Goal: Task Accomplishment & Management: Use online tool/utility

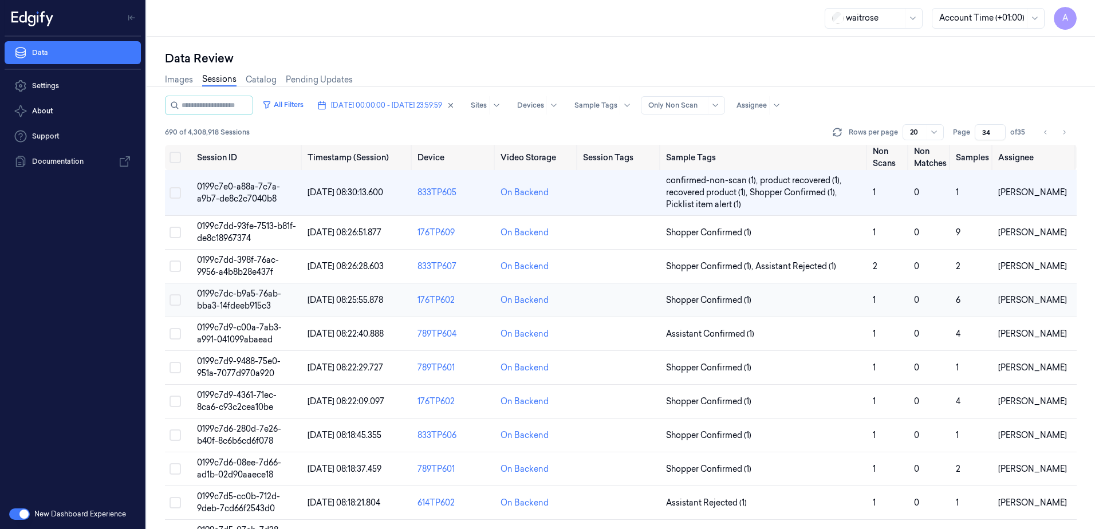
click at [235, 301] on span "0199c7dc-b9a5-76ab-bba3-14fdeeb915c3" at bounding box center [239, 300] width 84 height 22
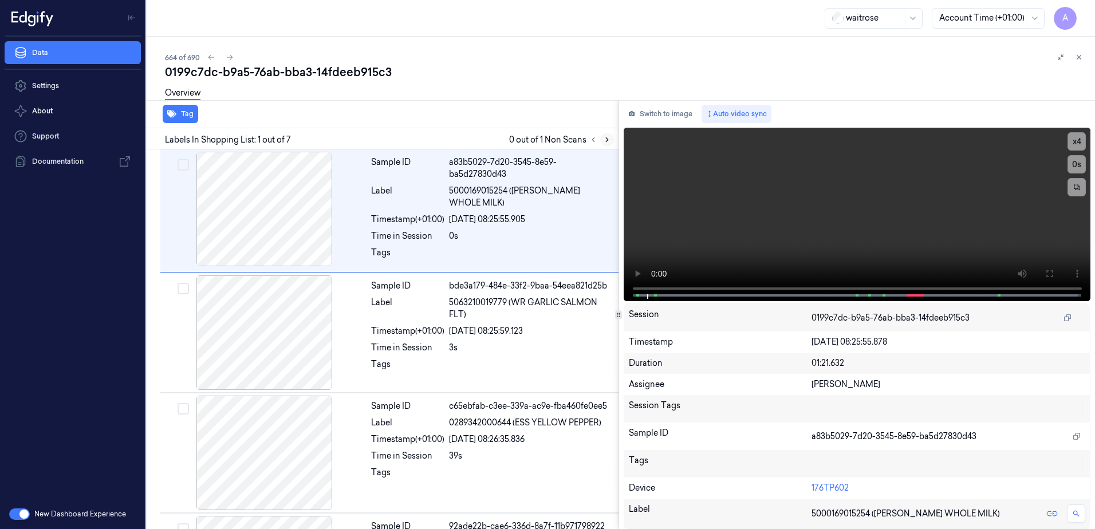
click at [606, 141] on icon at bounding box center [607, 140] width 2 height 4
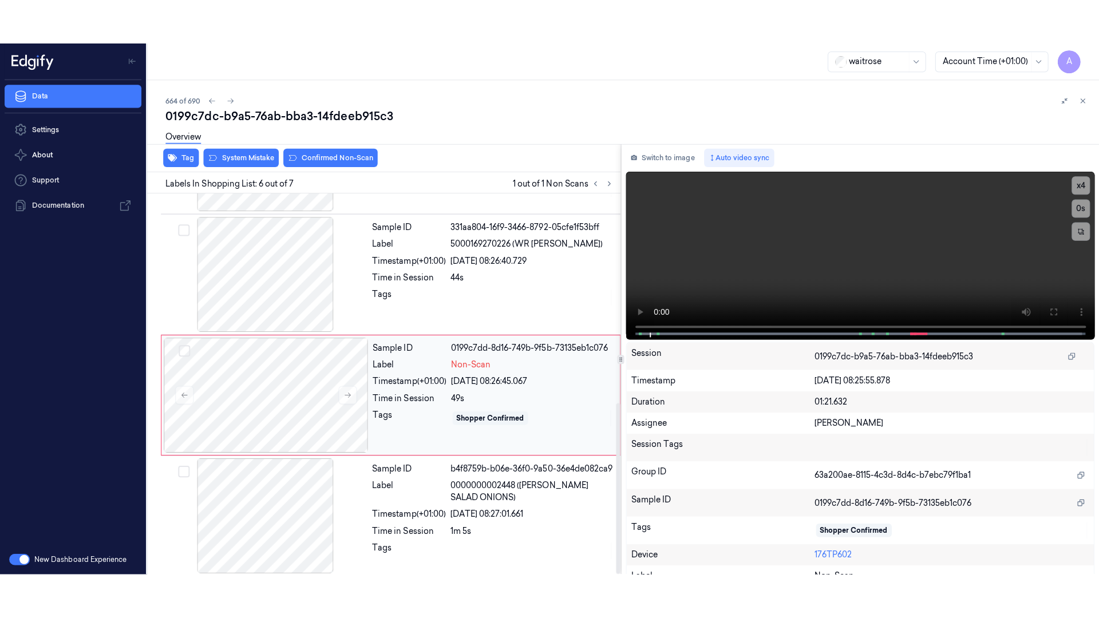
scroll to position [466, 0]
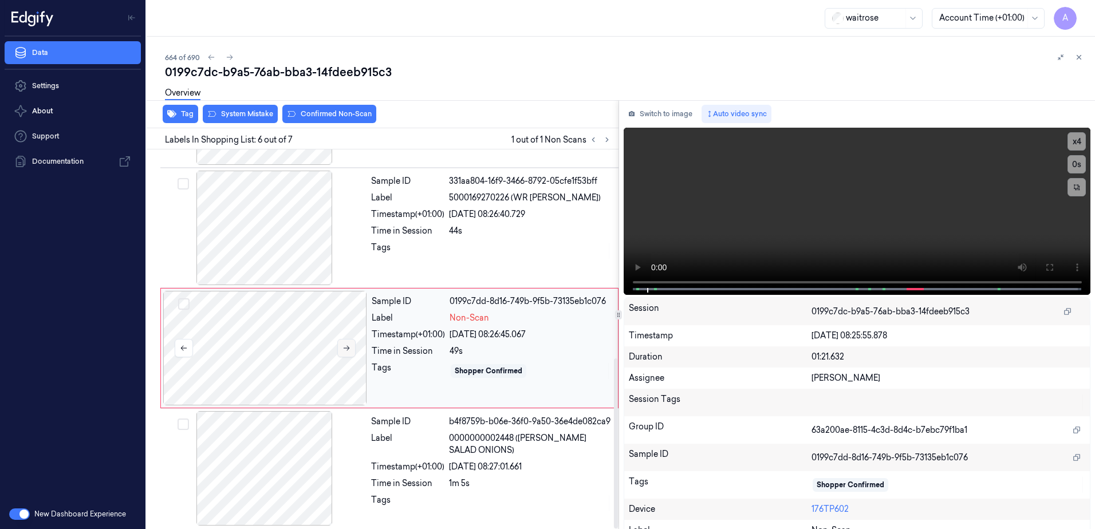
click at [344, 344] on icon at bounding box center [346, 348] width 8 height 8
click at [342, 347] on icon at bounding box center [346, 348] width 8 height 8
click at [879, 227] on video at bounding box center [857, 211] width 467 height 167
click at [1041, 261] on button at bounding box center [1049, 267] width 18 height 18
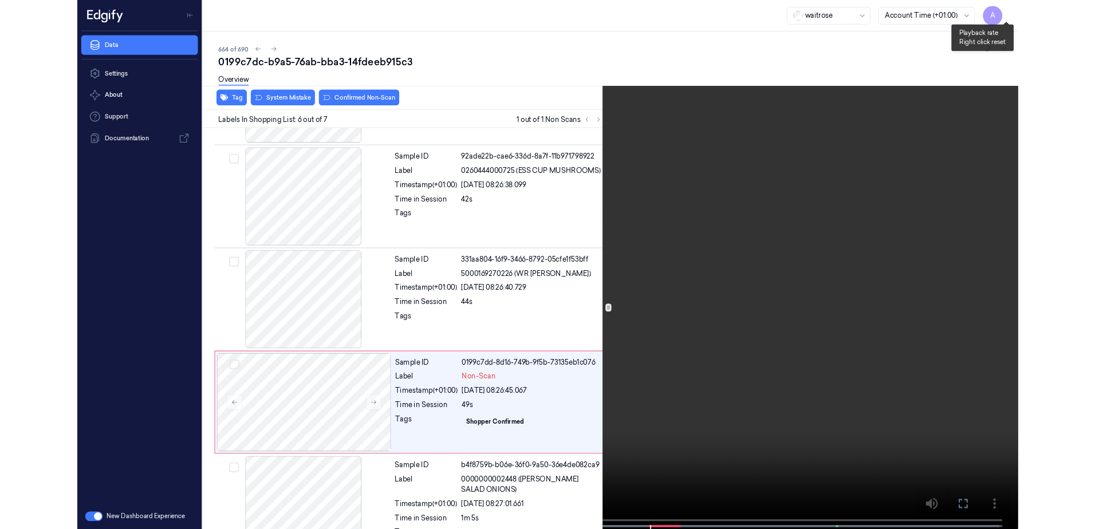
scroll to position [376, 0]
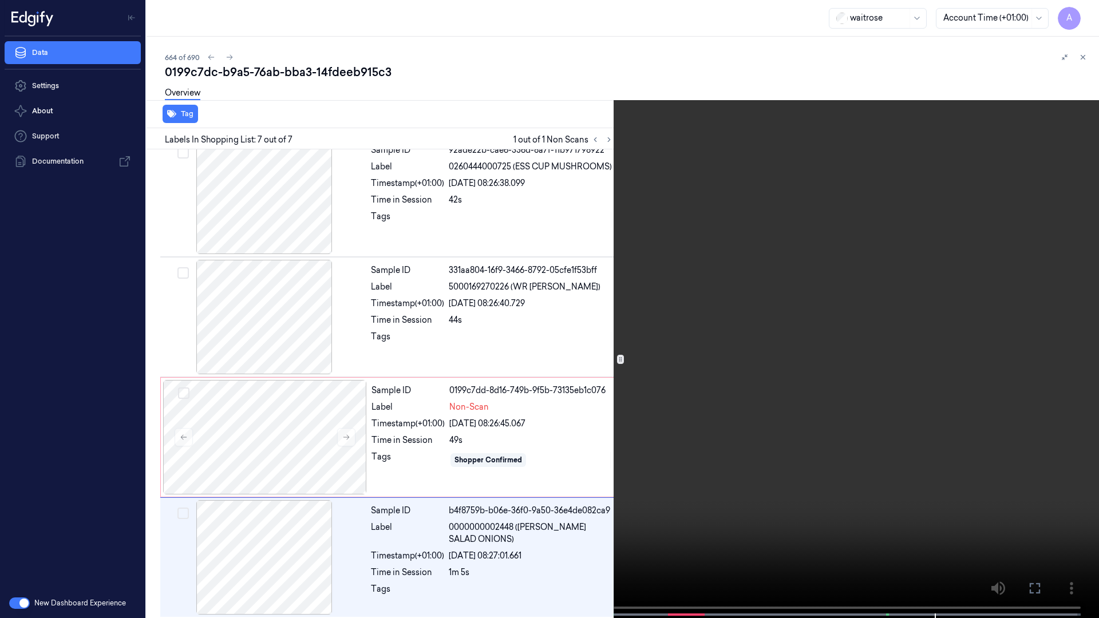
click at [0, 0] on icon at bounding box center [0, 0] width 0 height 0
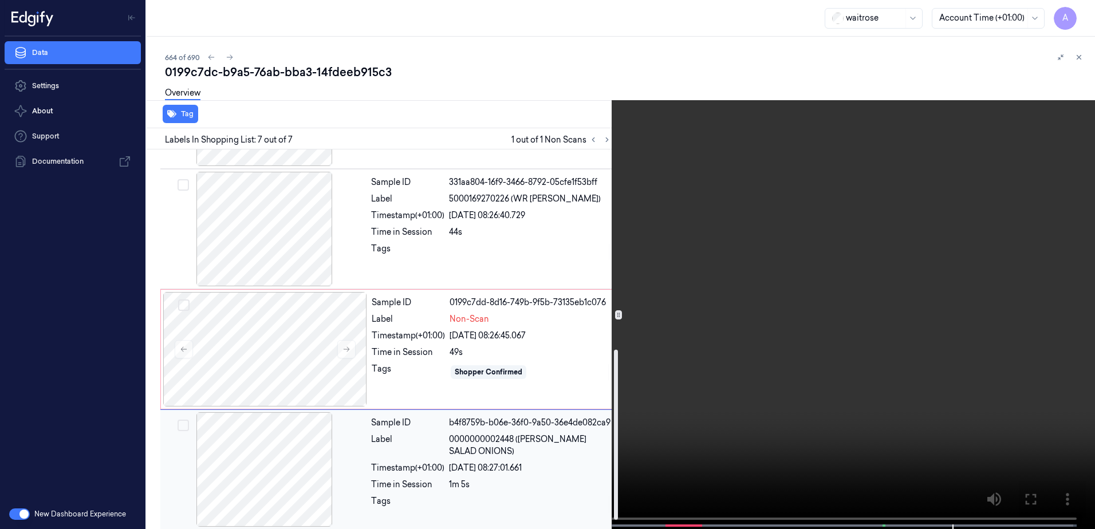
scroll to position [466, 0]
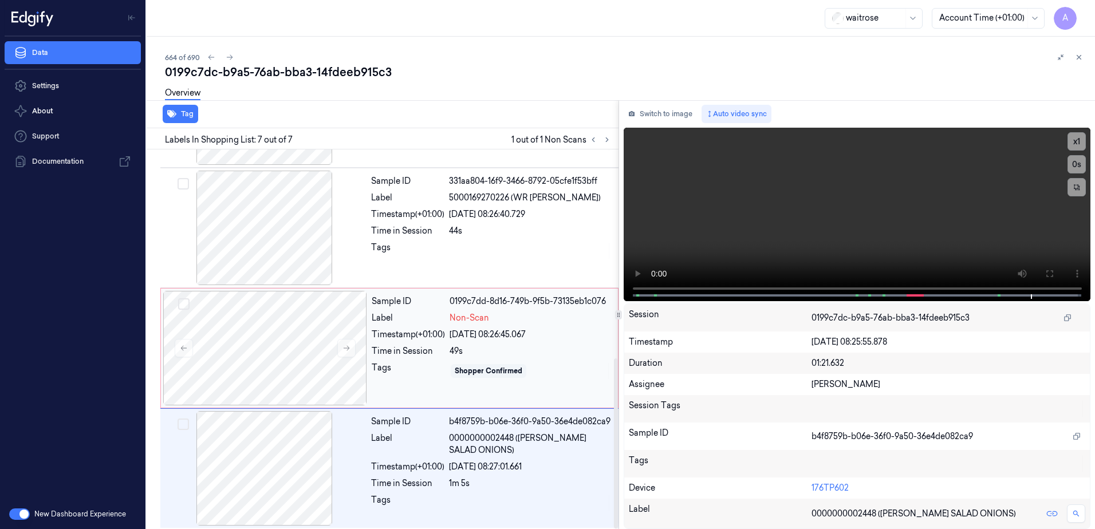
click at [411, 385] on div "Sample ID 0199c7dd-8d16-749b-9f5b-73135eb1c076 Label Non-Scan Timestamp (+01:00…" at bounding box center [491, 348] width 249 height 115
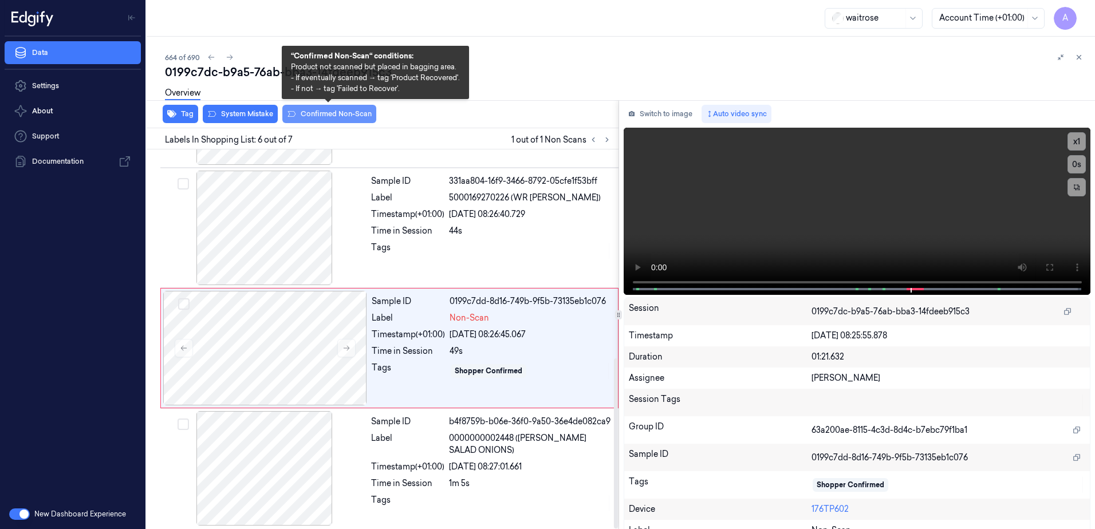
click at [313, 115] on button "Confirmed Non-Scan" at bounding box center [329, 114] width 94 height 18
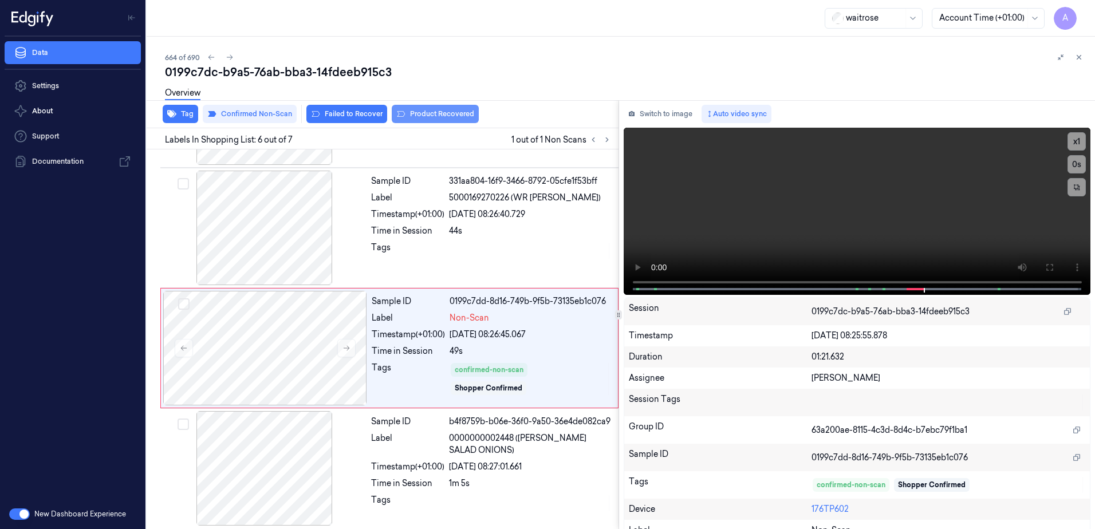
click at [440, 116] on button "Product Recovered" at bounding box center [435, 114] width 87 height 18
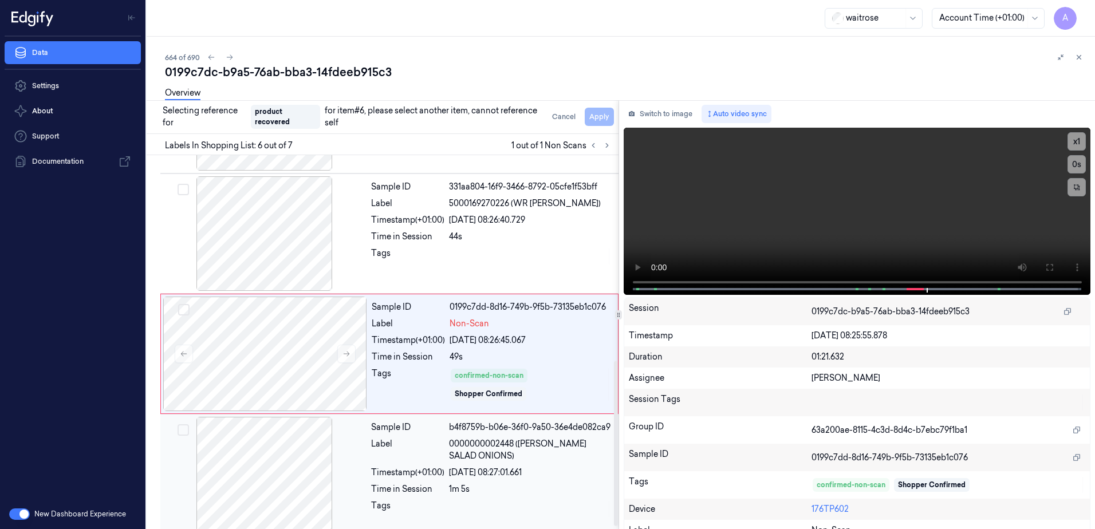
click at [550, 448] on span "0000000002448 ([PERSON_NAME] SALAD ONIONS)" at bounding box center [530, 450] width 163 height 24
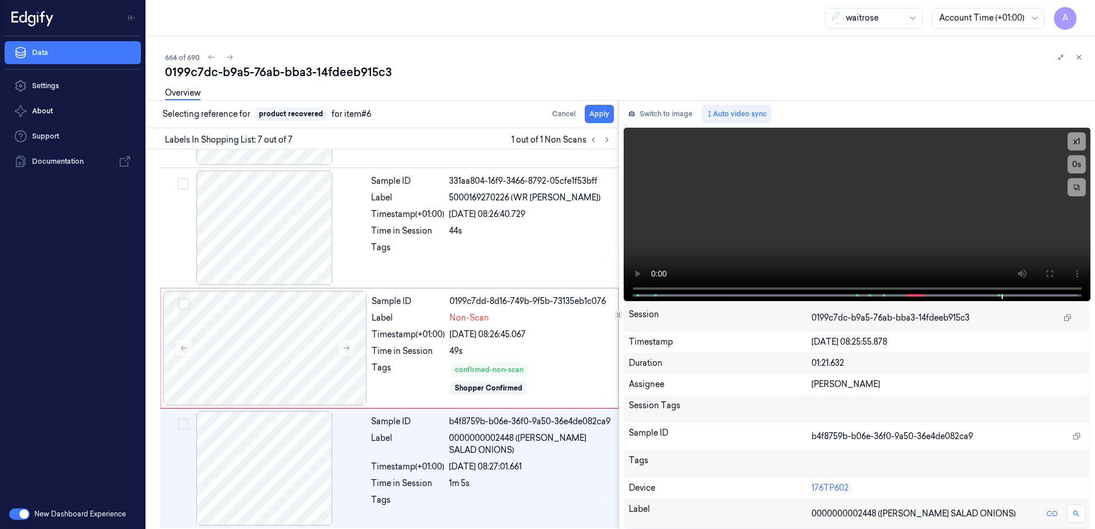
click at [601, 109] on div "Overview" at bounding box center [625, 94] width 921 height 29
click at [600, 113] on button "Apply" at bounding box center [599, 114] width 29 height 18
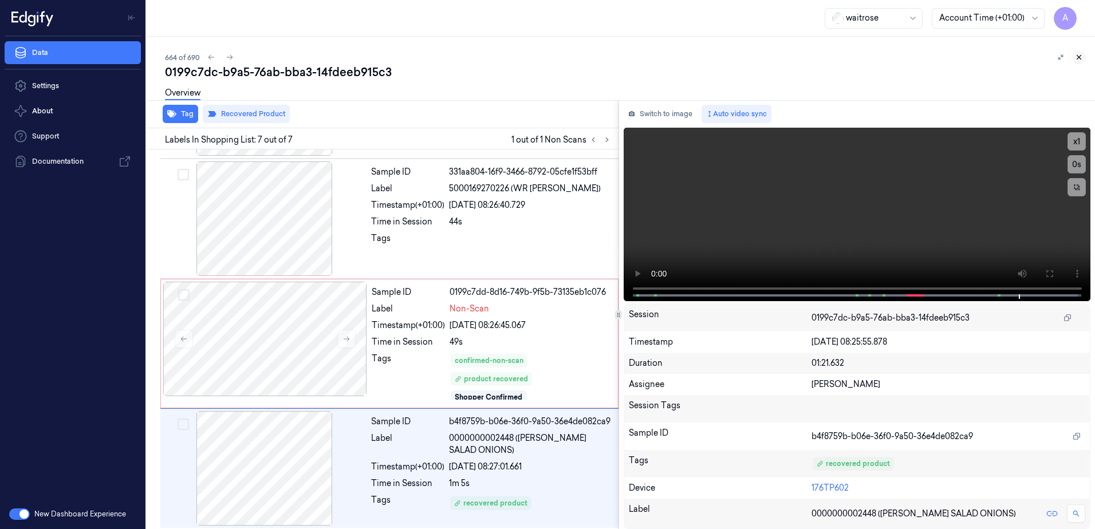
click at [1081, 60] on icon at bounding box center [1079, 57] width 8 height 8
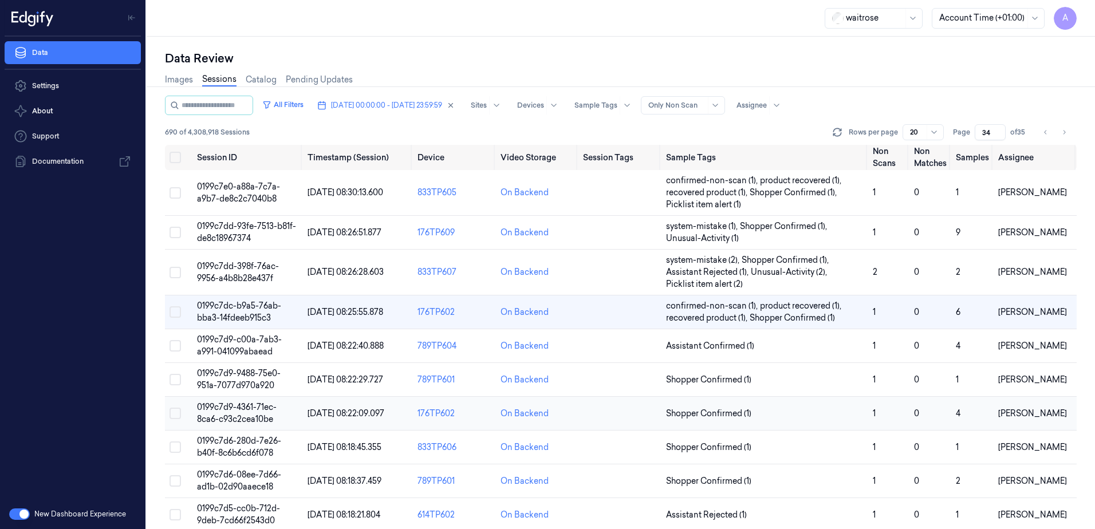
click at [226, 409] on span "0199c7d9-4361-71ec-8ca6-c93c2cea10be" at bounding box center [237, 413] width 80 height 22
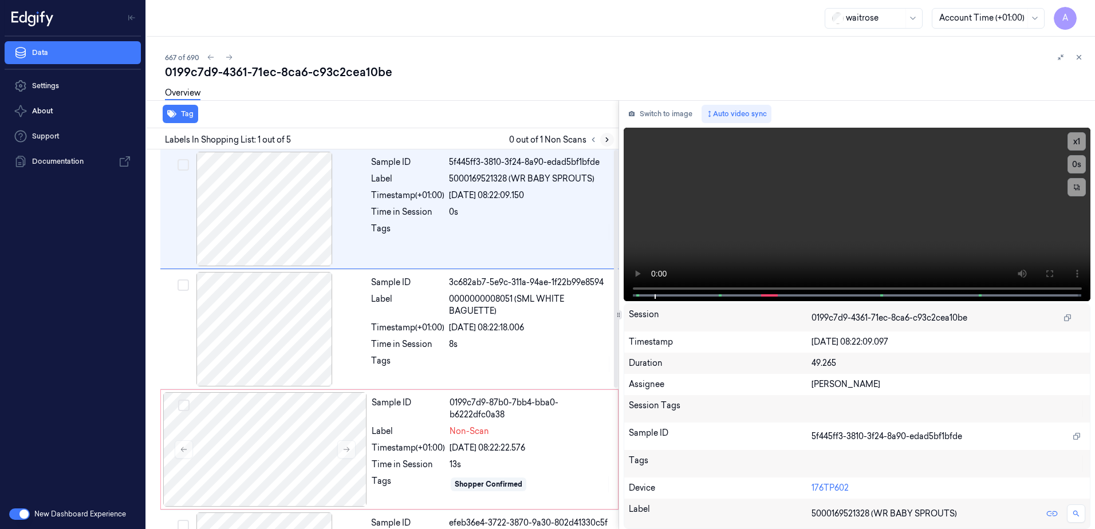
click at [604, 141] on icon at bounding box center [607, 140] width 8 height 8
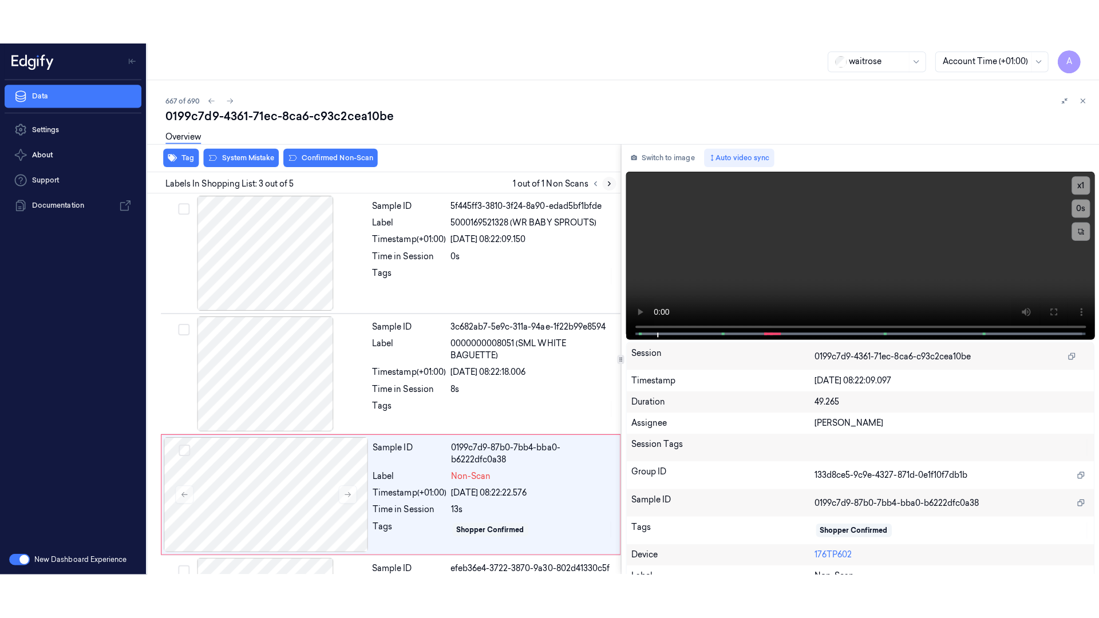
scroll to position [111, 0]
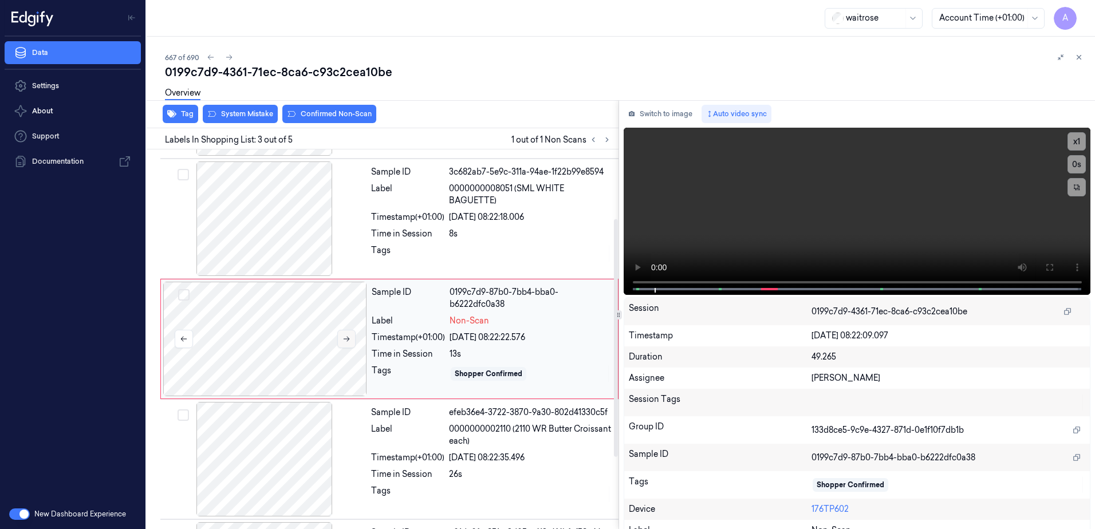
click at [345, 340] on icon at bounding box center [346, 339] width 8 height 8
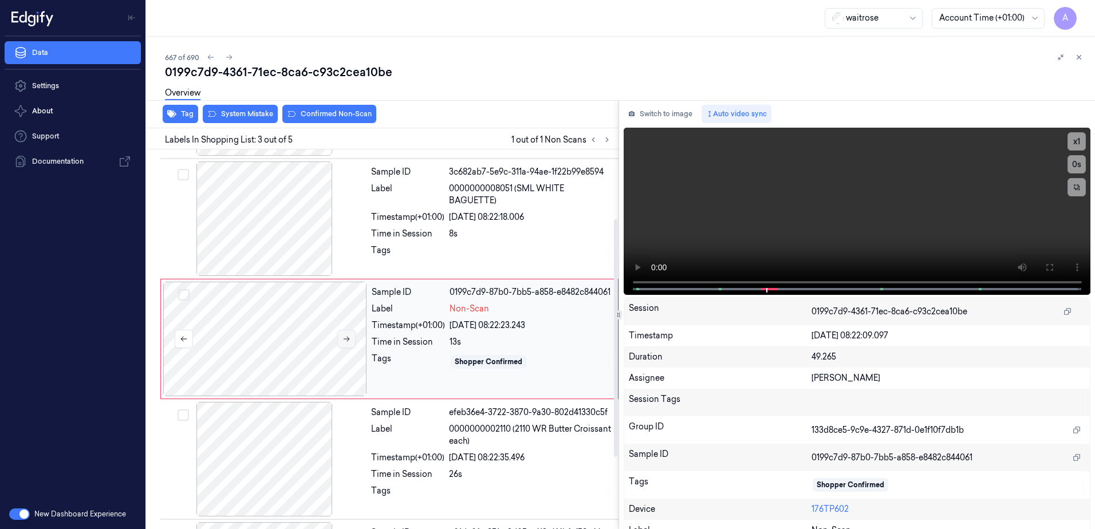
click at [350, 338] on button at bounding box center [346, 339] width 18 height 18
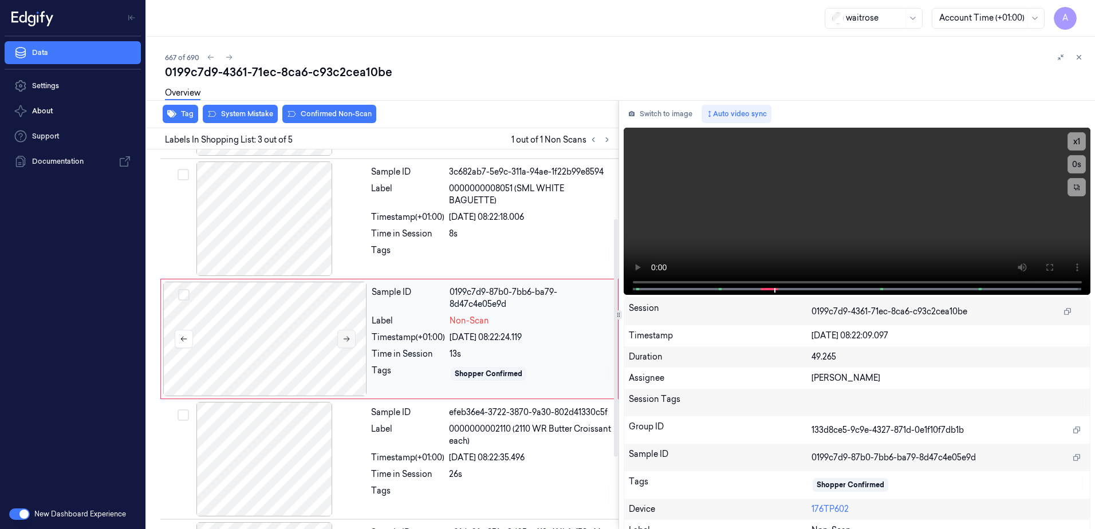
click at [350, 338] on button at bounding box center [346, 339] width 18 height 18
click at [1044, 268] on icon at bounding box center [1048, 267] width 9 height 9
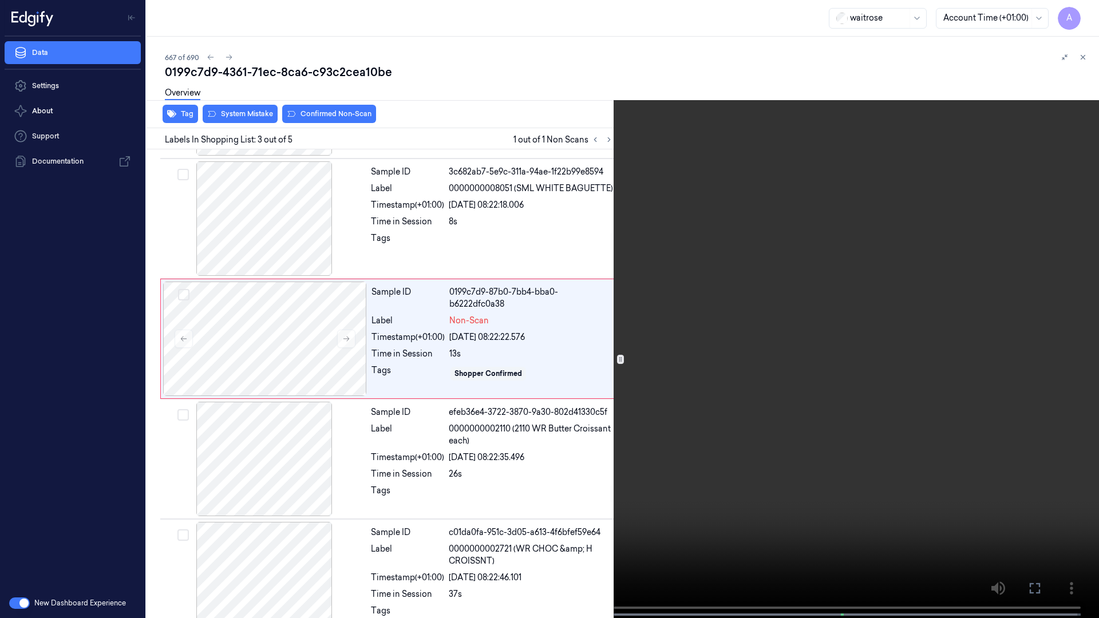
click at [716, 349] on video at bounding box center [549, 310] width 1099 height 621
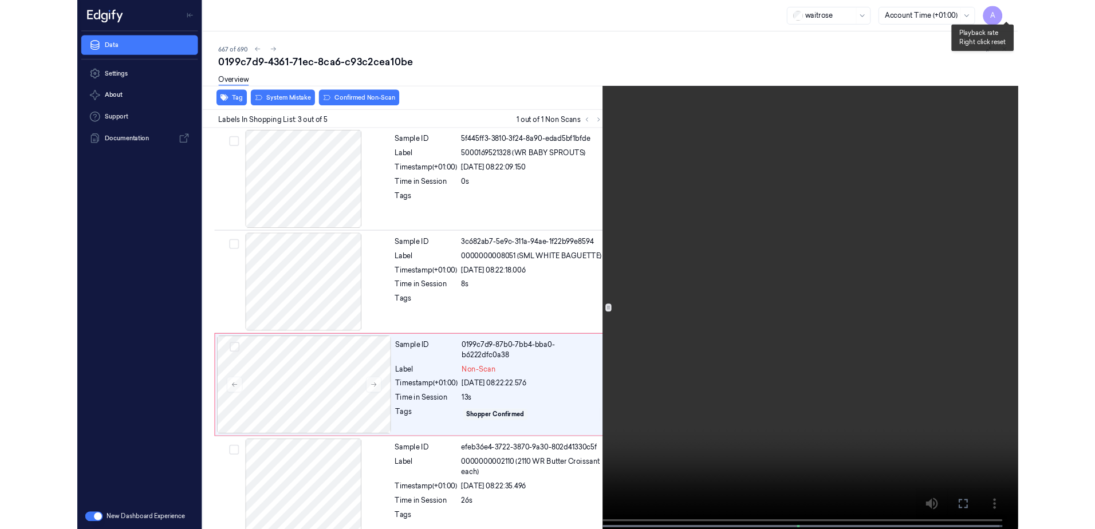
scroll to position [66, 0]
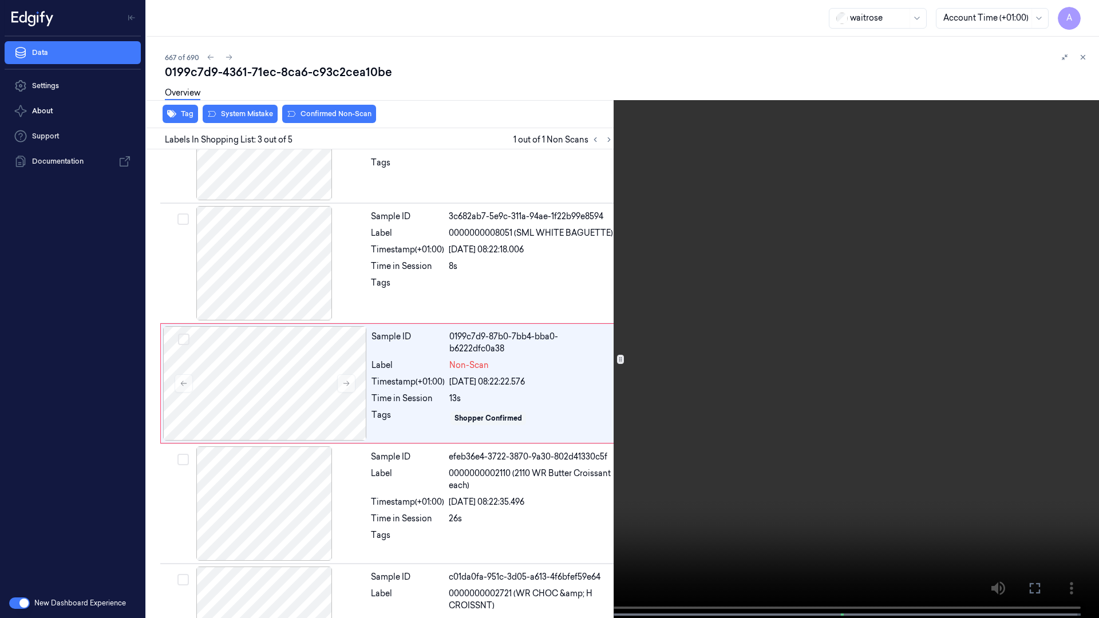
click at [0, 0] on icon at bounding box center [0, 0] width 0 height 0
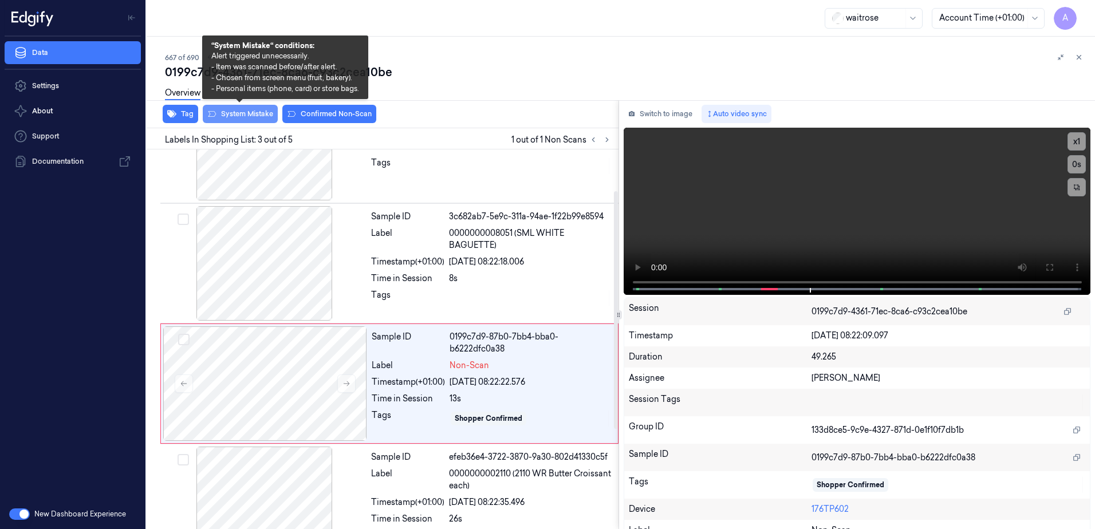
click at [233, 117] on button "System Mistake" at bounding box center [240, 114] width 75 height 18
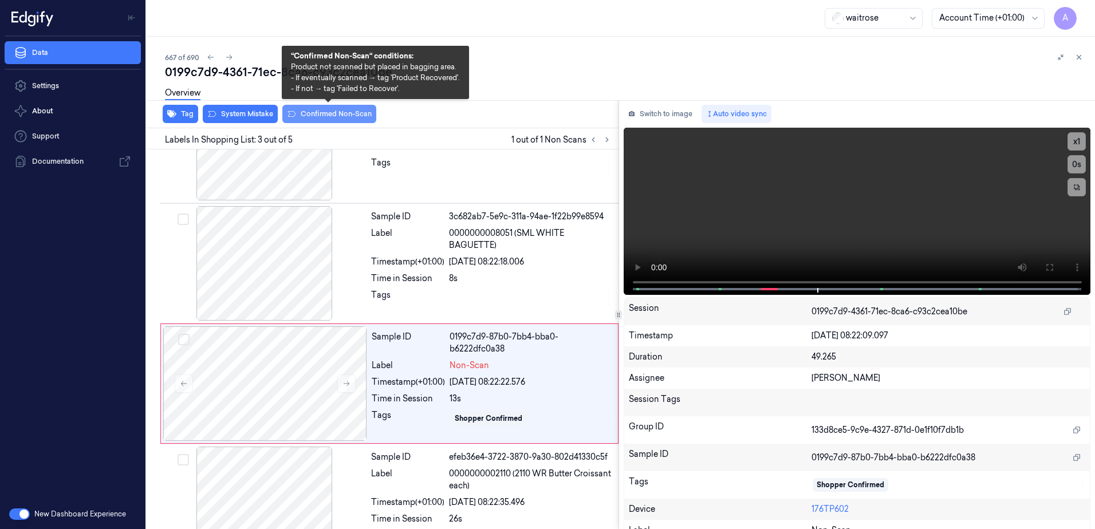
scroll to position [111, 0]
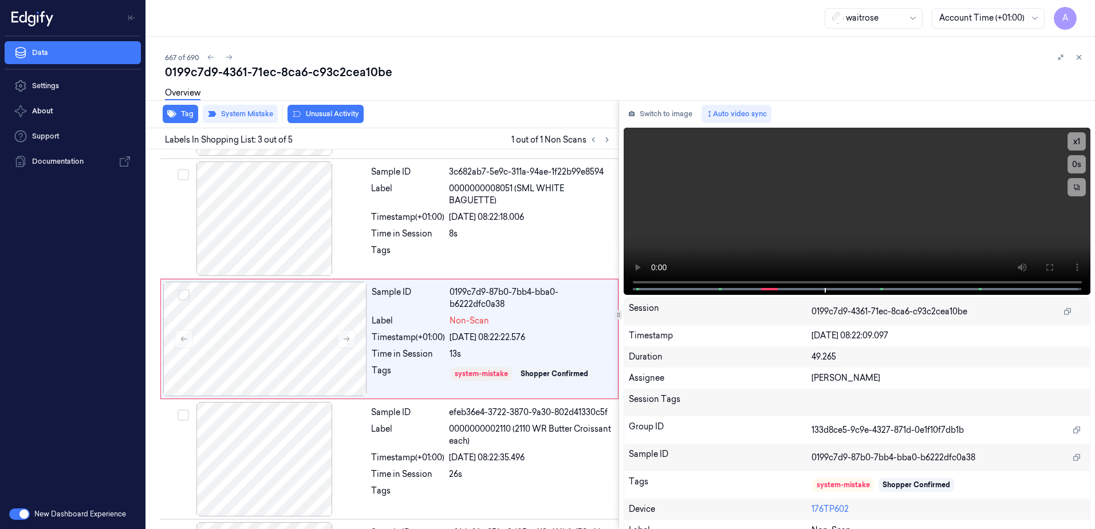
click at [325, 117] on button "Unusual Activity" at bounding box center [325, 114] width 76 height 18
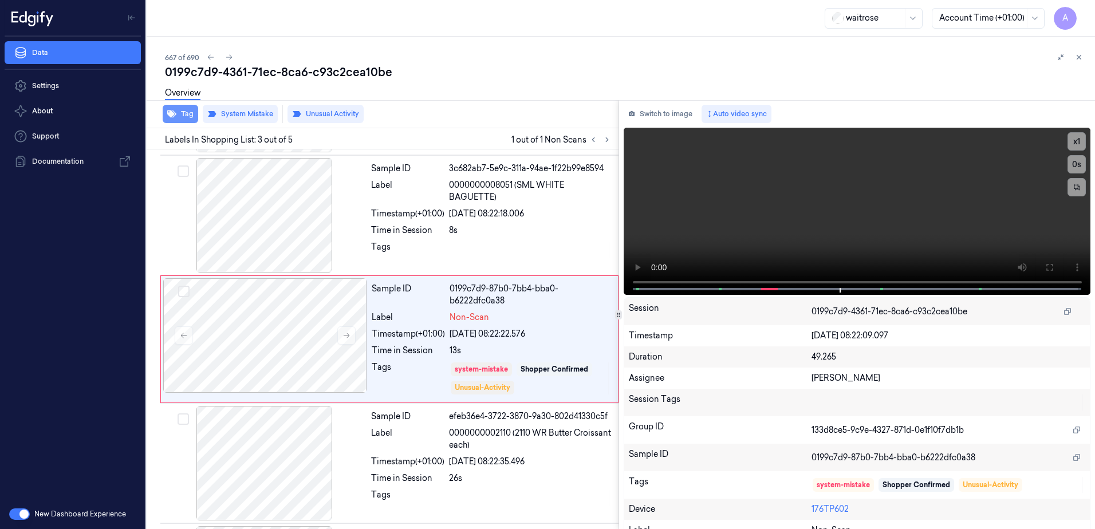
click at [188, 113] on button "Tag" at bounding box center [181, 114] width 36 height 18
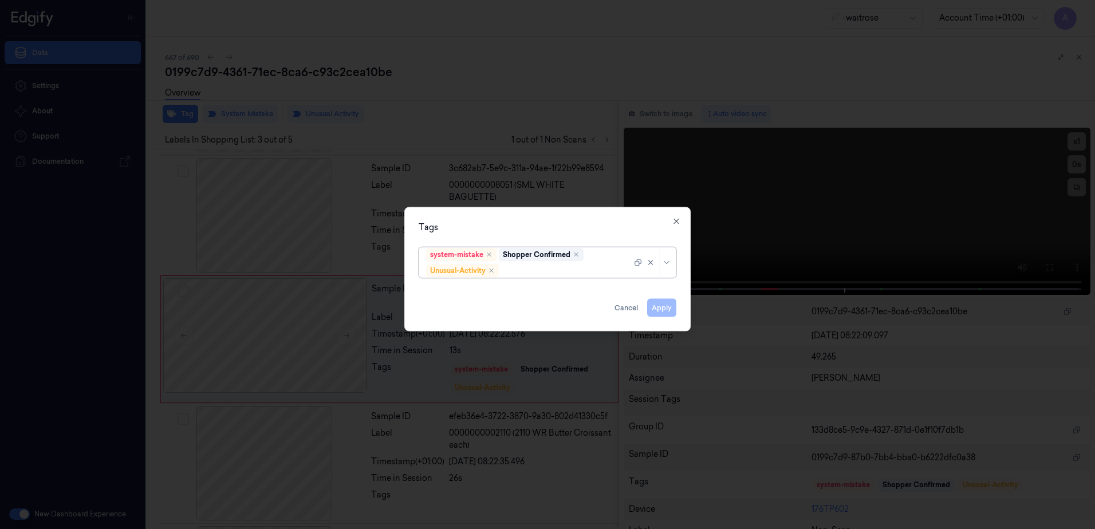
click at [538, 270] on div at bounding box center [566, 271] width 131 height 12
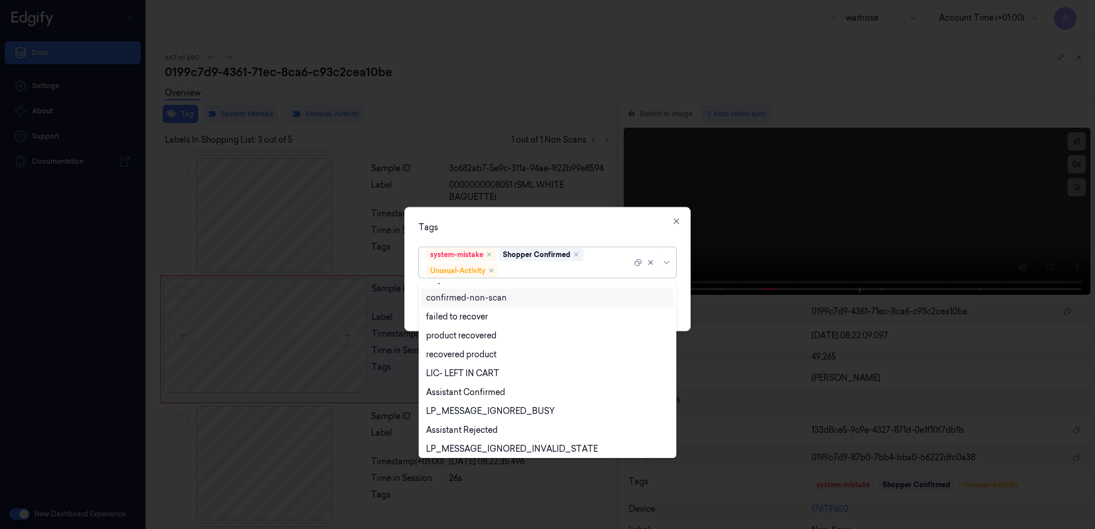
scroll to position [149, 0]
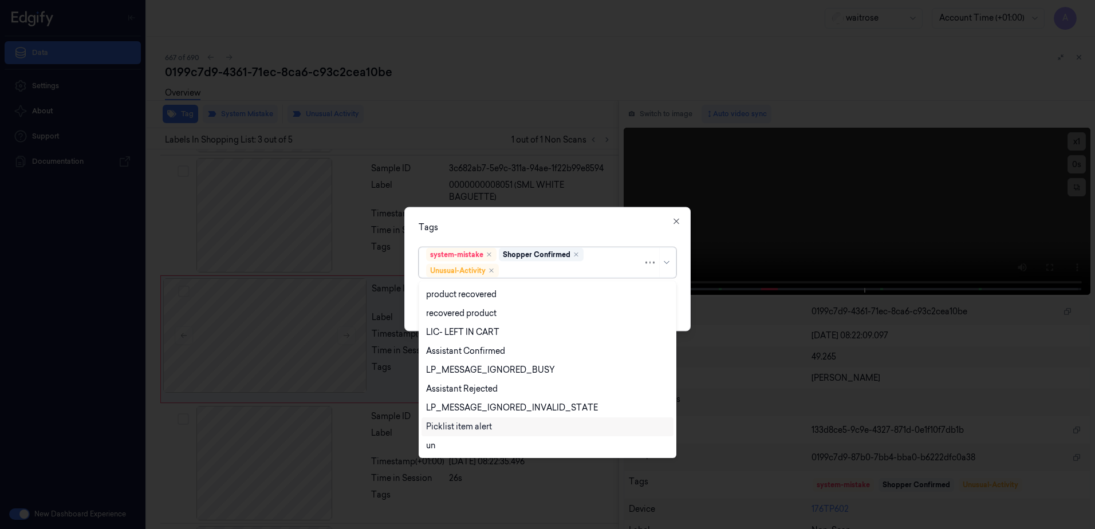
click at [479, 423] on div "Picklist item alert" at bounding box center [459, 427] width 66 height 12
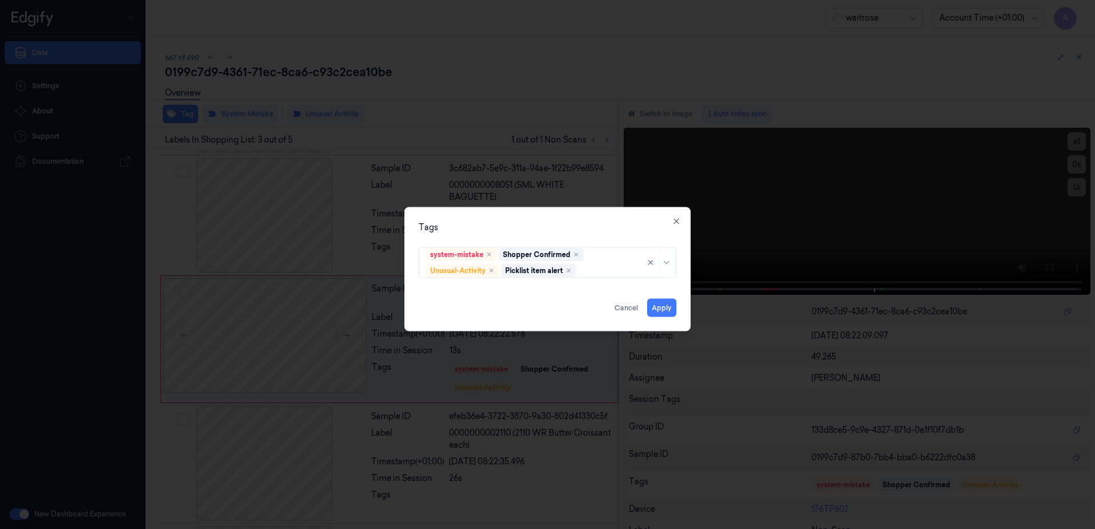
click at [575, 216] on div "Tags system-mistake Shopper Confirmed Unusual-Activity Picklist item alert Appl…" at bounding box center [547, 269] width 286 height 124
click at [669, 309] on button "Apply" at bounding box center [661, 308] width 29 height 18
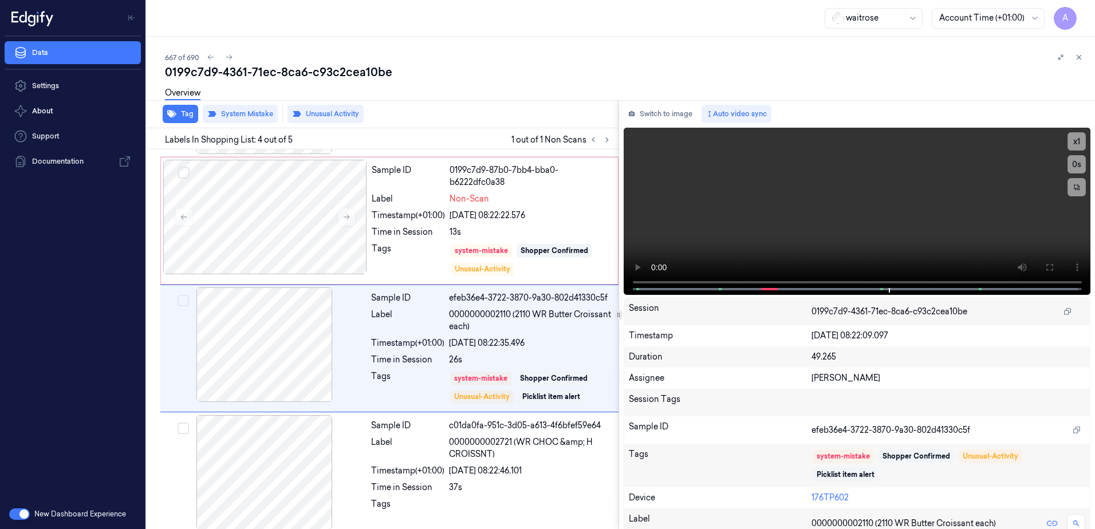
scroll to position [240, 0]
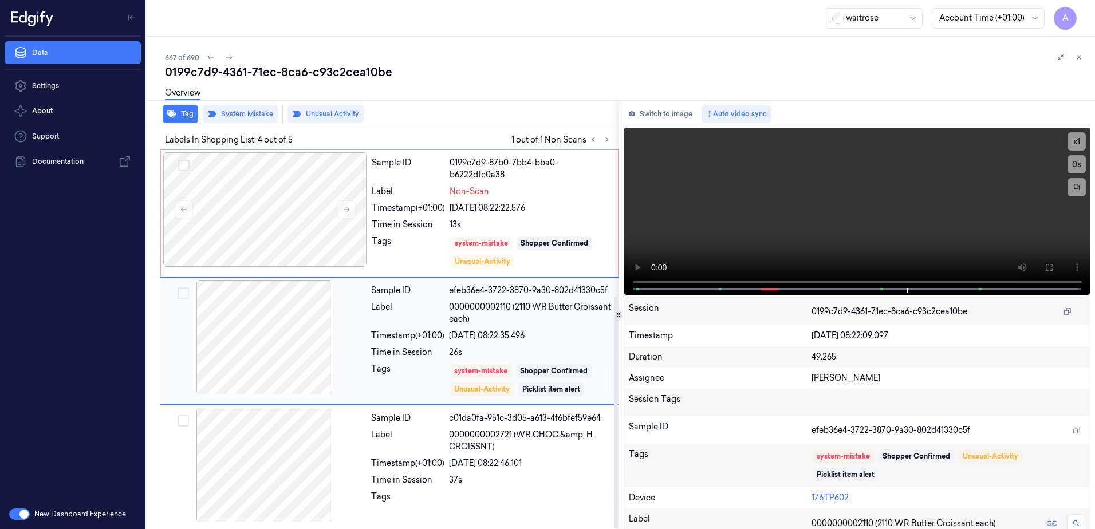
click at [571, 329] on div "Sample ID efeb36e4-3722-3870-9a30-802d41330c5f Label 0000000002110 (2110 WR But…" at bounding box center [491, 341] width 250 height 122
click at [182, 114] on button "Tag" at bounding box center [181, 114] width 36 height 18
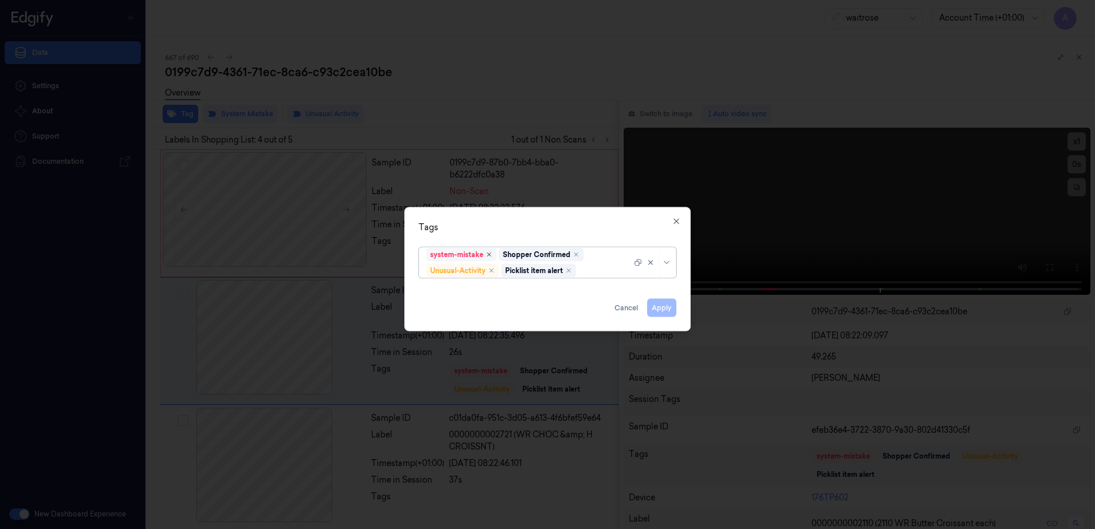
click at [491, 256] on icon "Remove ,system-mistake" at bounding box center [489, 254] width 7 height 7
click at [495, 270] on icon "Remove ,Picklist item alert" at bounding box center [493, 270] width 7 height 7
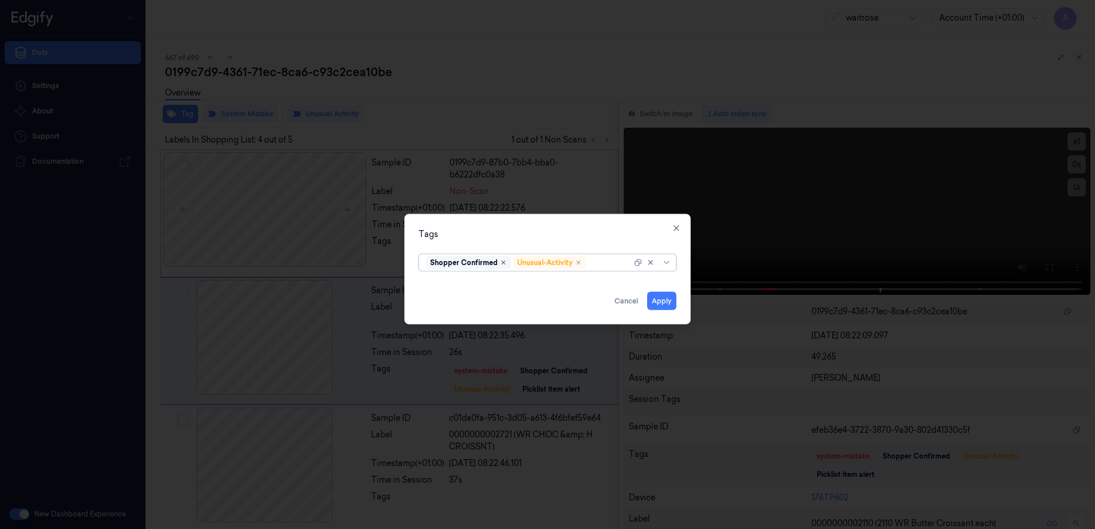
click at [504, 263] on icon "Remove ,Shopper Confirmed" at bounding box center [503, 262] width 7 height 7
click at [495, 263] on icon "Remove ,Unusual-Activity" at bounding box center [491, 262] width 7 height 7
click at [659, 305] on button "Apply" at bounding box center [661, 301] width 29 height 18
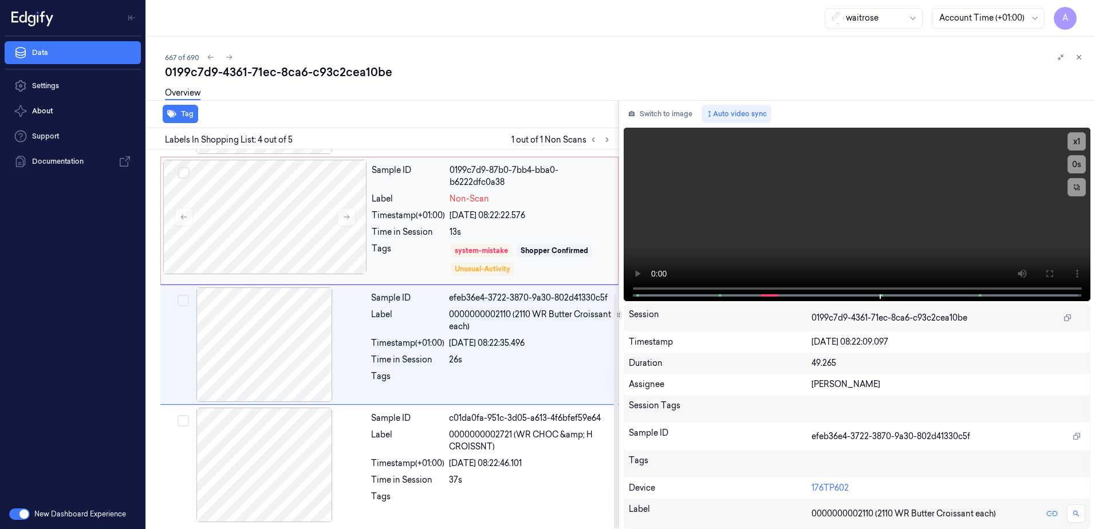
click at [563, 226] on div "13s" at bounding box center [530, 232] width 161 height 12
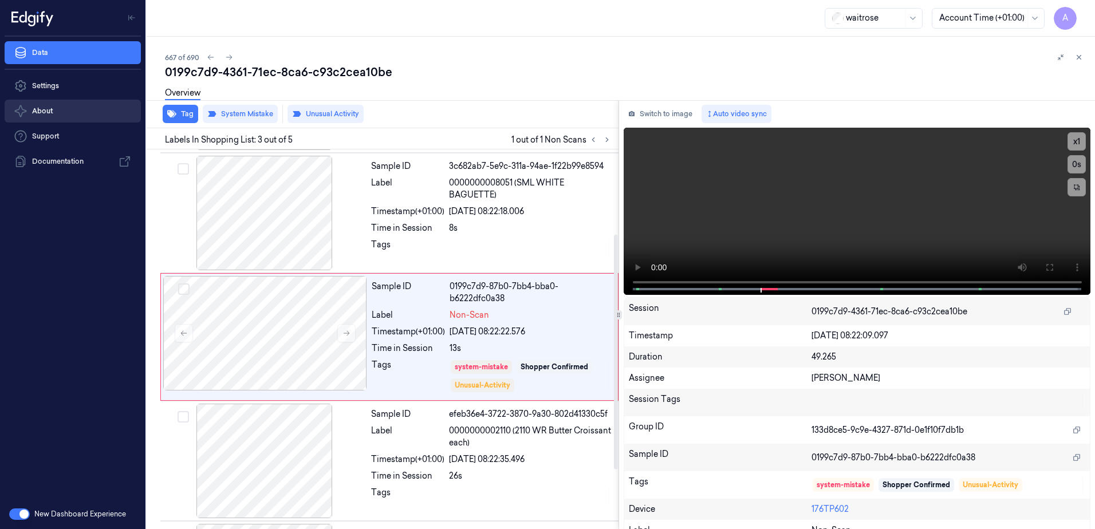
scroll to position [114, 0]
click at [173, 115] on icon "button" at bounding box center [171, 114] width 9 height 7
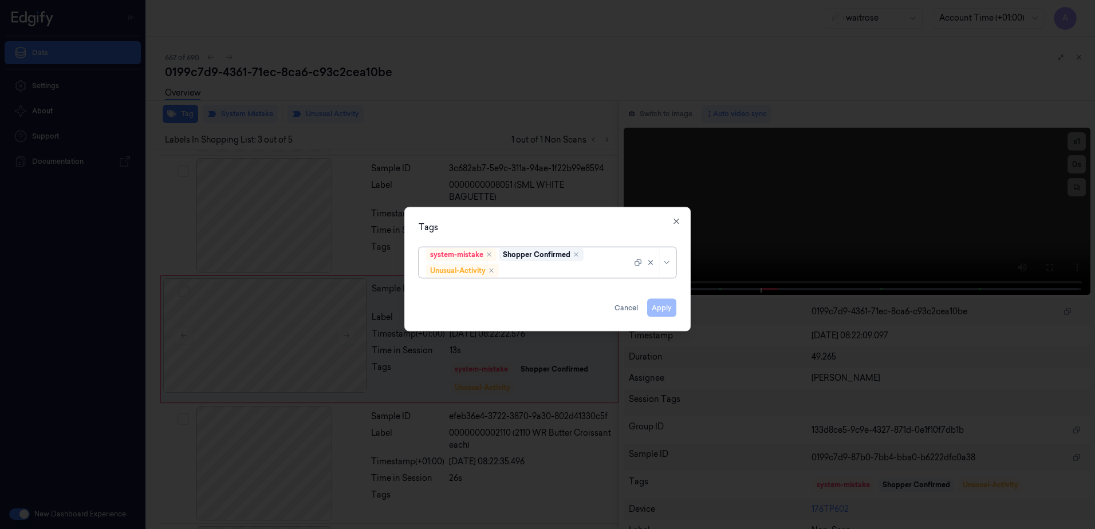
click at [534, 272] on div at bounding box center [566, 271] width 131 height 12
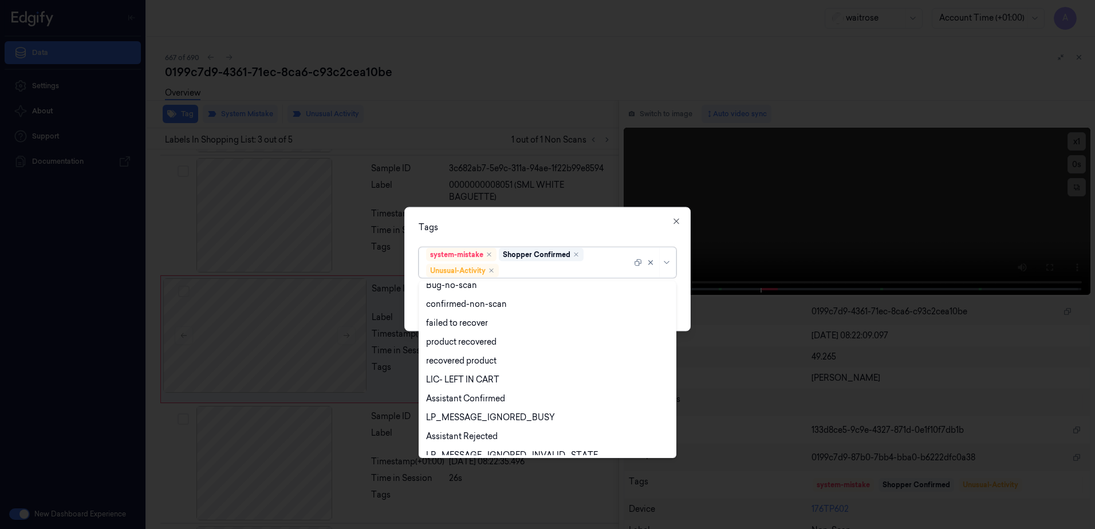
scroll to position [149, 0]
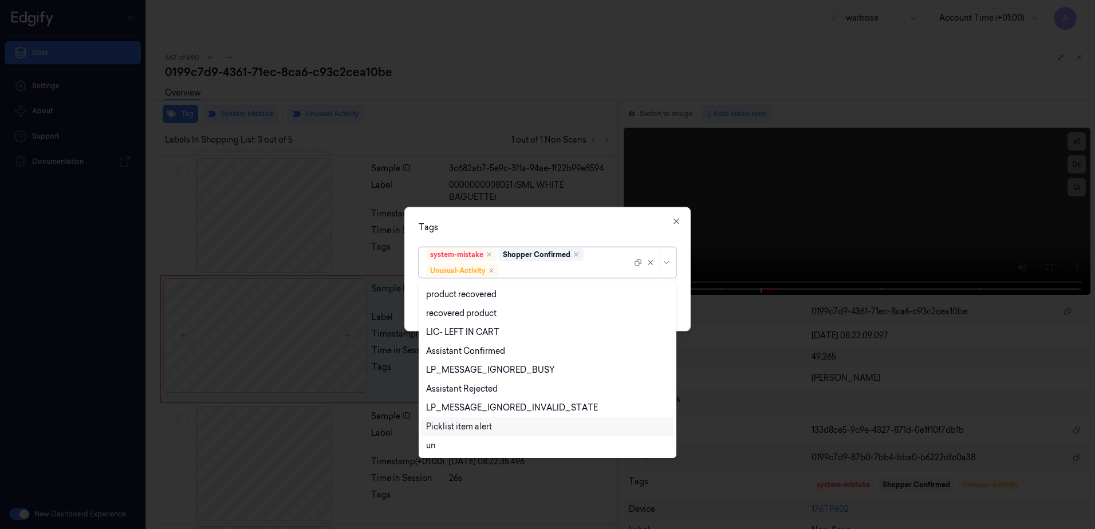
click at [482, 421] on div "Picklist item alert" at bounding box center [459, 427] width 66 height 12
click at [560, 231] on div "Tags" at bounding box center [548, 228] width 258 height 12
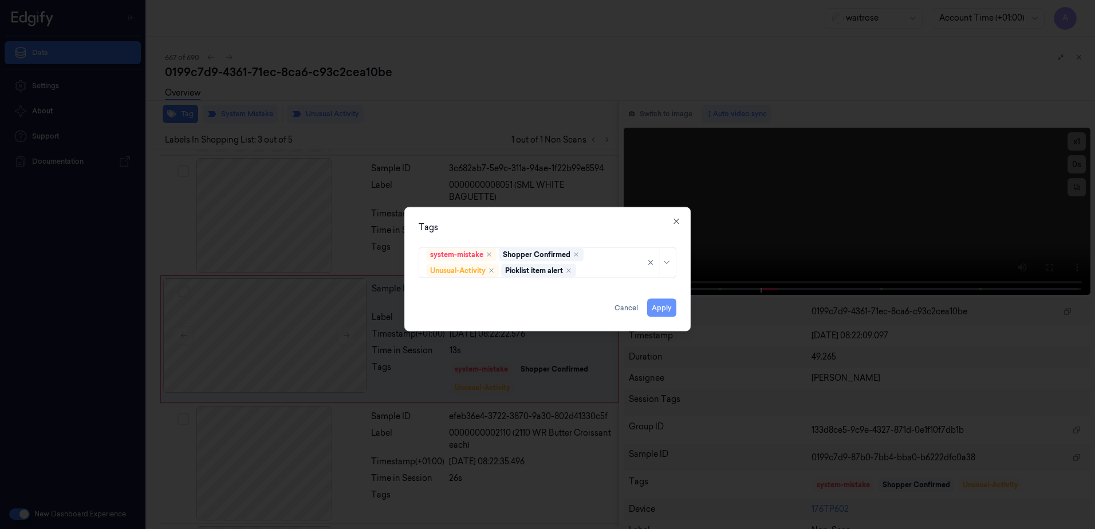
click at [669, 305] on button "Apply" at bounding box center [661, 308] width 29 height 18
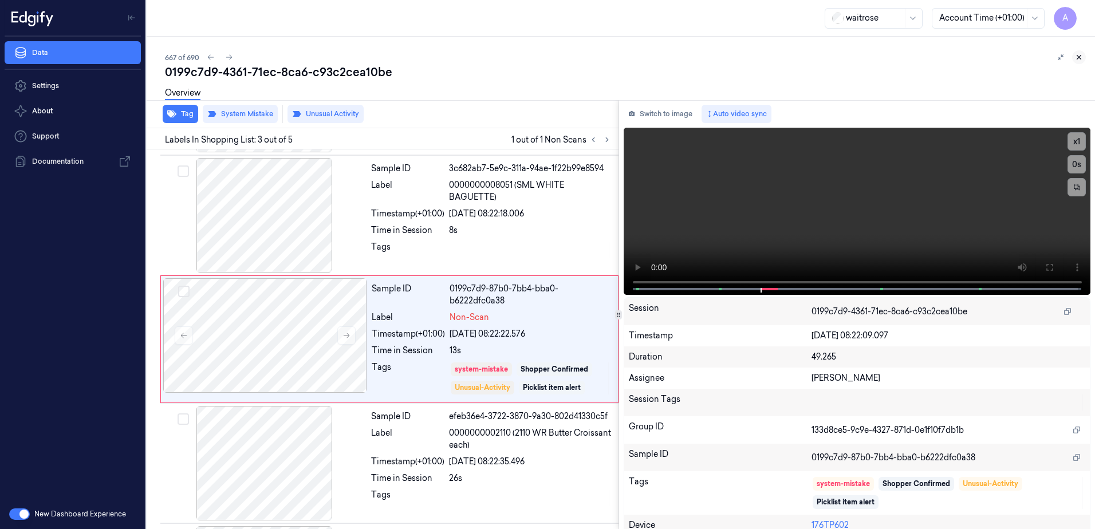
click at [1079, 53] on icon at bounding box center [1079, 57] width 8 height 8
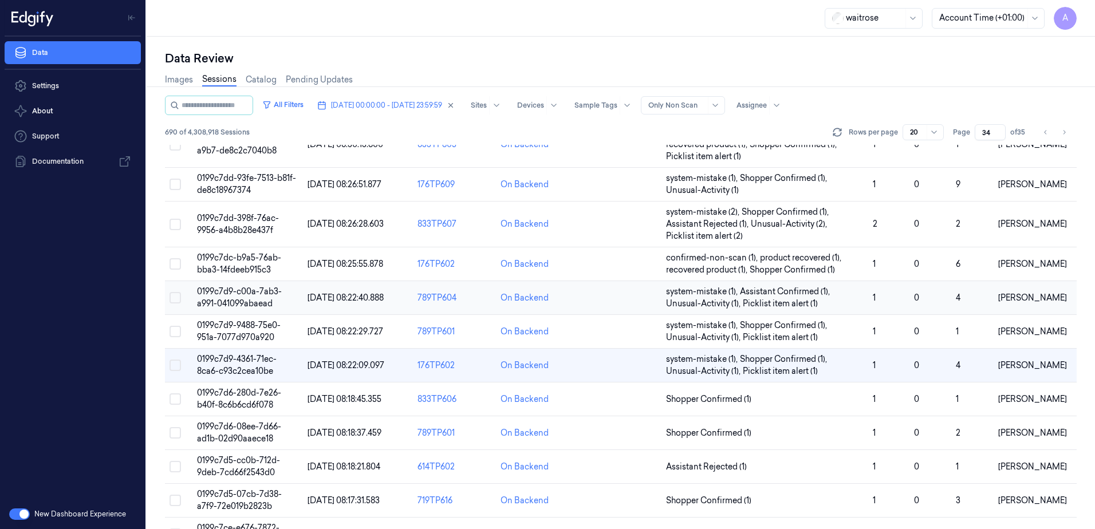
scroll to position [115, 0]
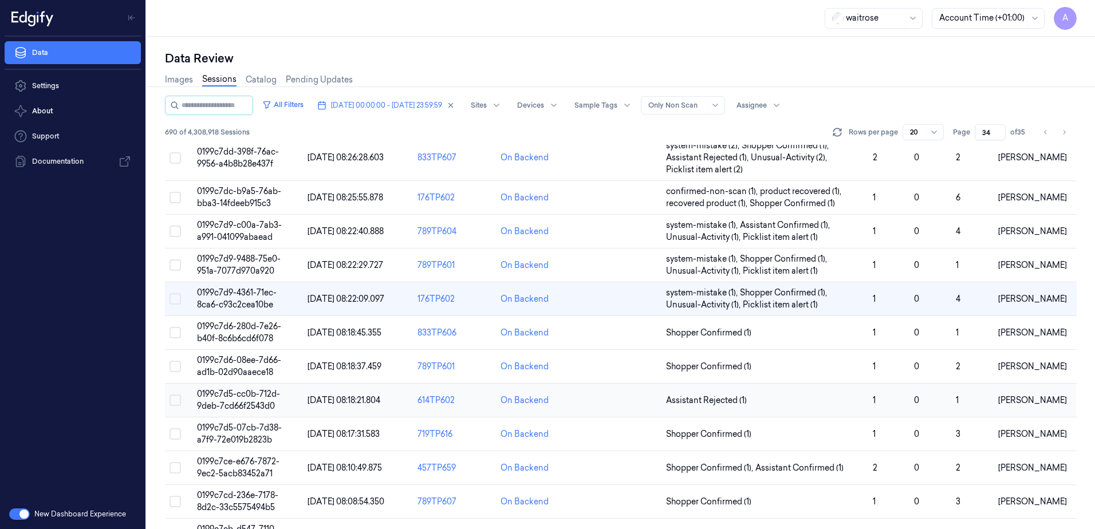
click at [241, 396] on span "0199c7d5-cc0b-712d-9deb-7cd66f2543d0" at bounding box center [238, 400] width 83 height 22
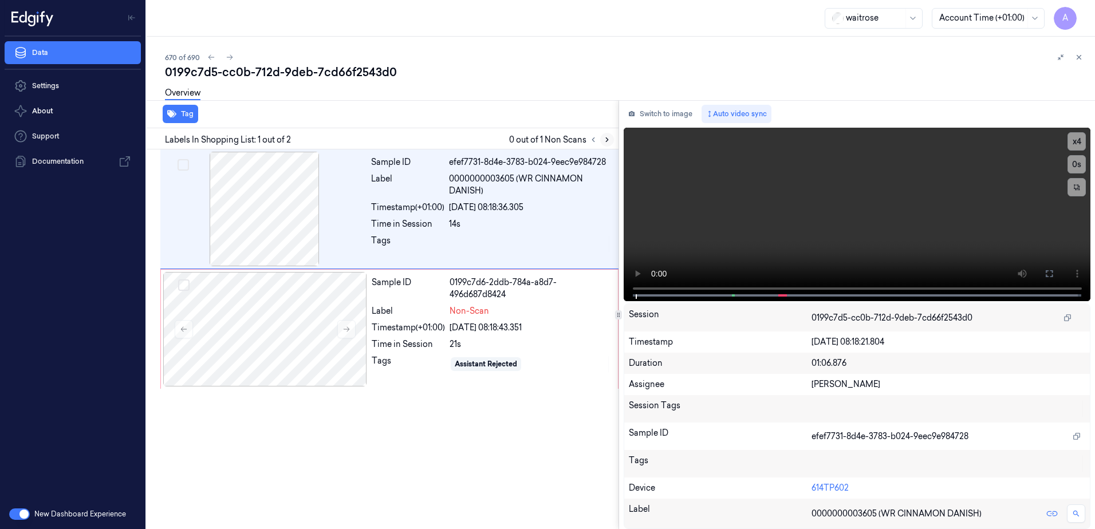
click at [607, 140] on icon at bounding box center [607, 140] width 8 height 8
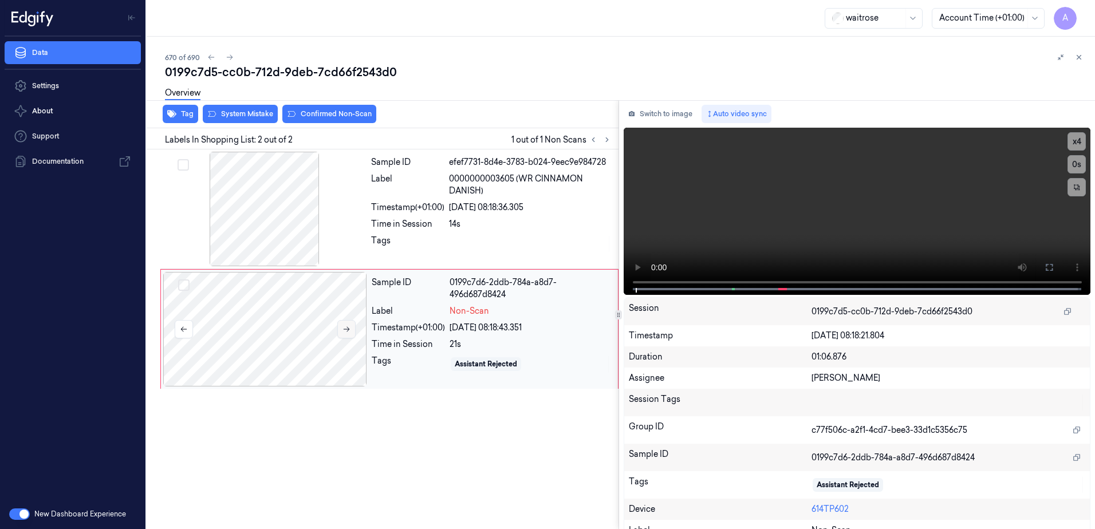
click at [353, 334] on button at bounding box center [346, 329] width 18 height 18
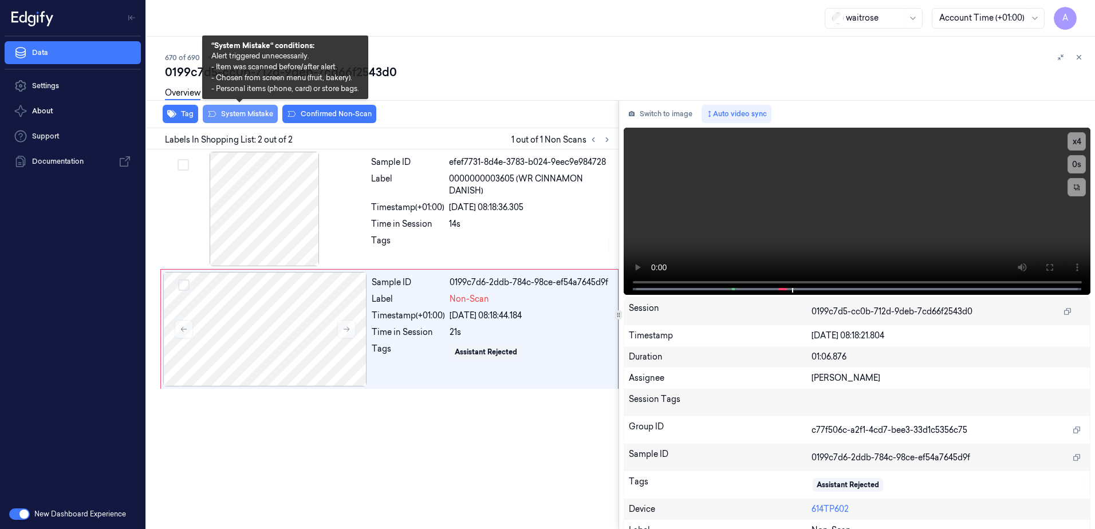
click at [225, 118] on button "System Mistake" at bounding box center [240, 114] width 75 height 18
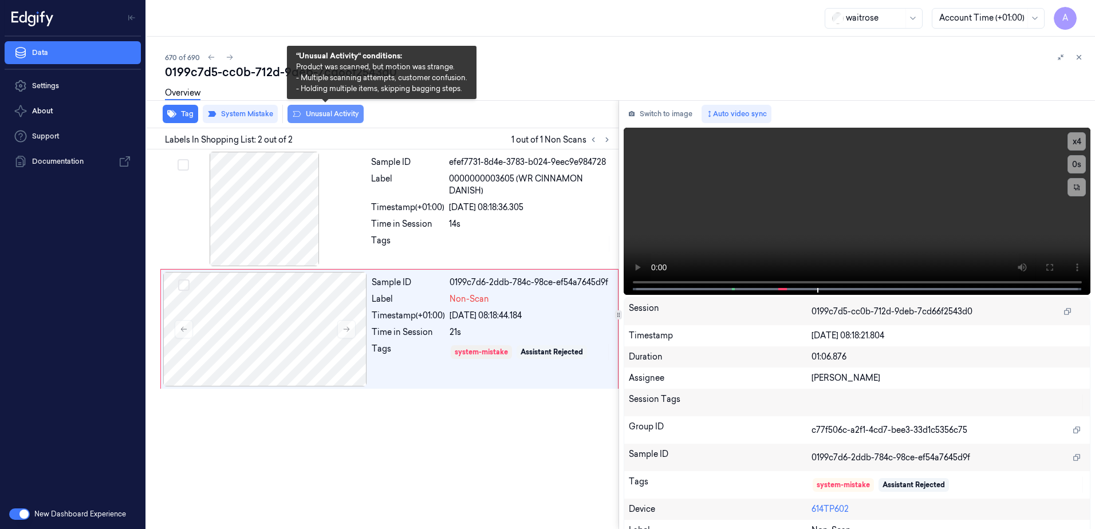
click at [328, 117] on button "Unusual Activity" at bounding box center [325, 114] width 76 height 18
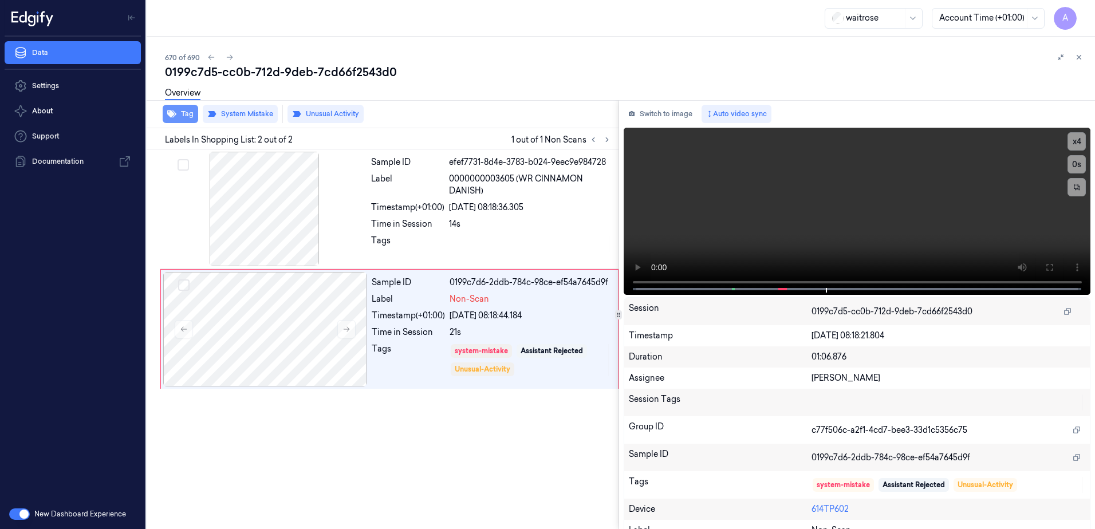
click at [170, 114] on icon "button" at bounding box center [171, 114] width 9 height 7
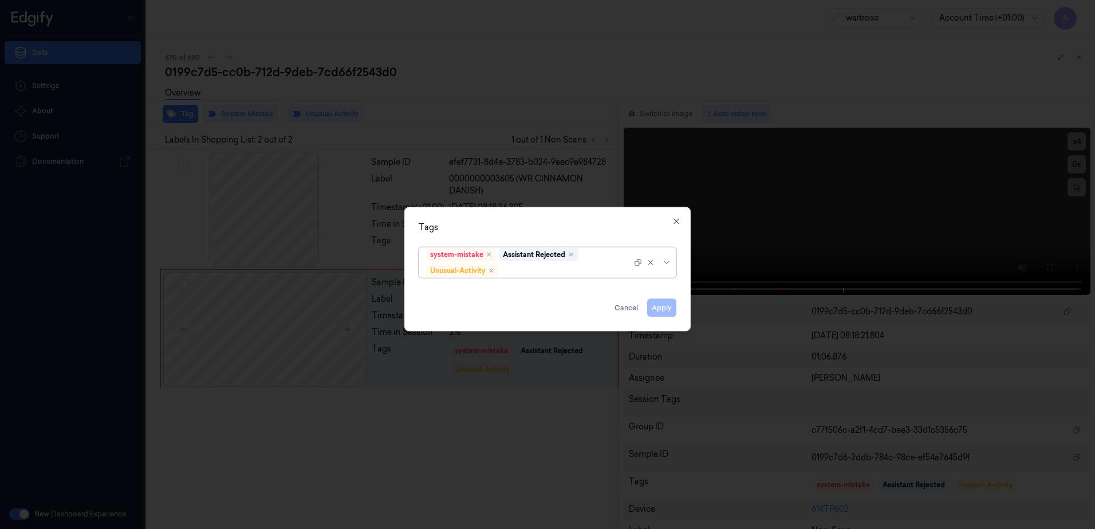
click at [514, 273] on div at bounding box center [566, 271] width 131 height 12
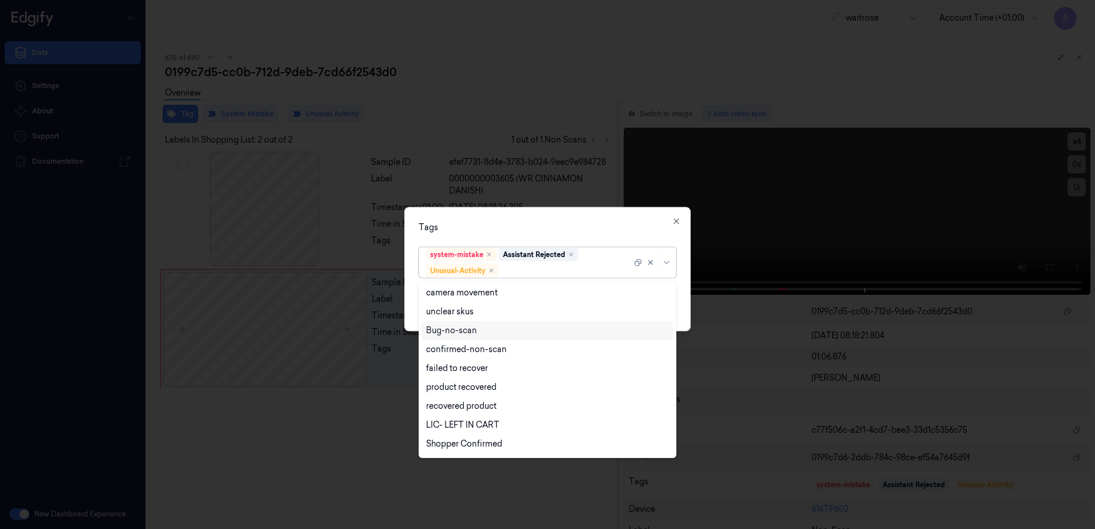
scroll to position [149, 0]
click at [447, 424] on div "Picklist item alert" at bounding box center [459, 427] width 66 height 12
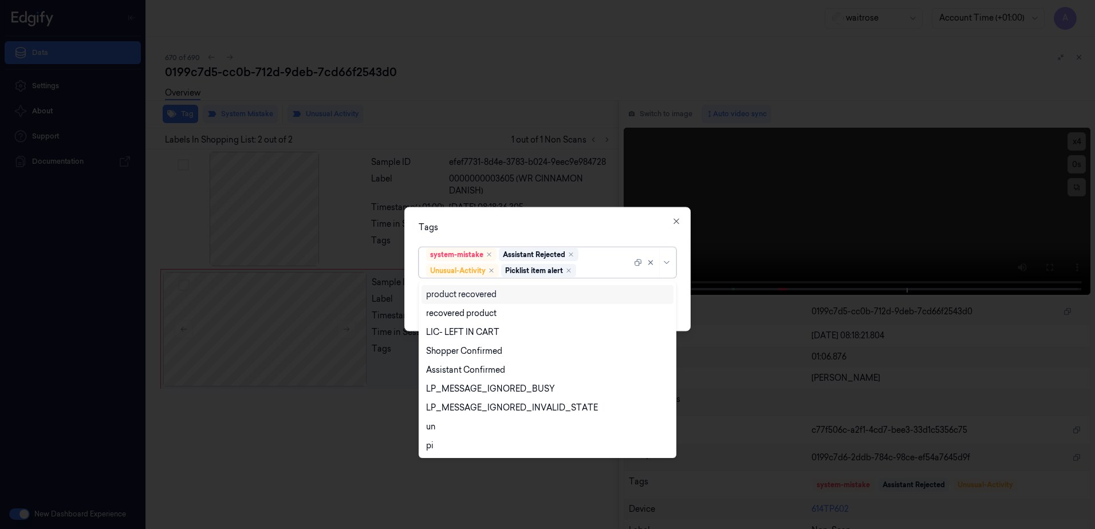
click at [547, 232] on div "Tags" at bounding box center [548, 228] width 258 height 12
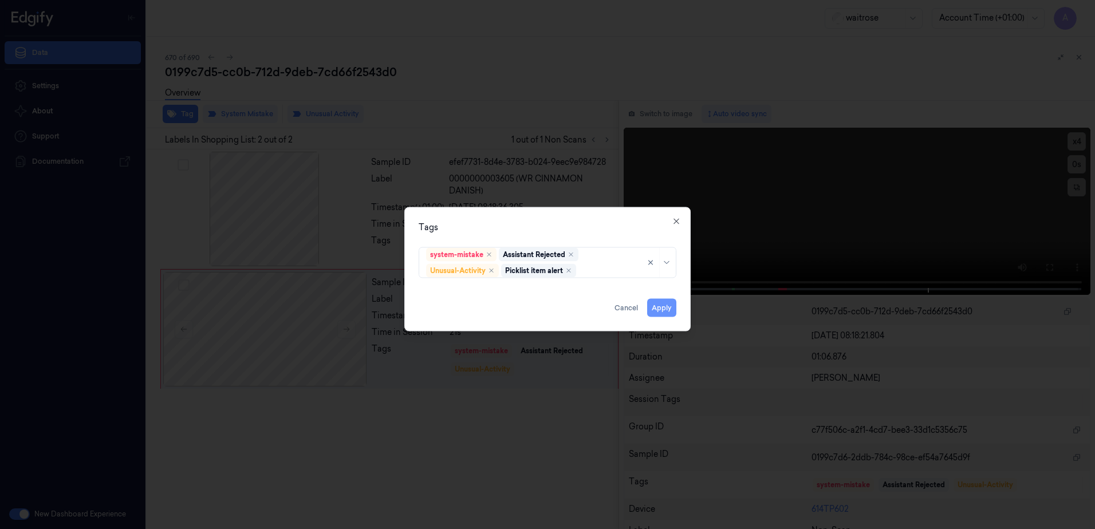
click at [664, 310] on button "Apply" at bounding box center [661, 308] width 29 height 18
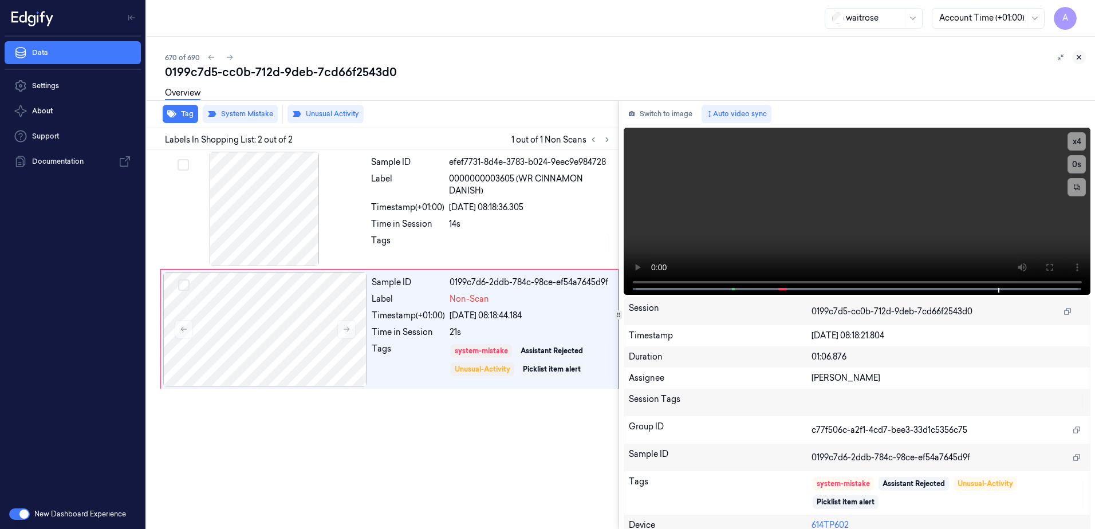
click at [1079, 58] on icon at bounding box center [1079, 57] width 8 height 8
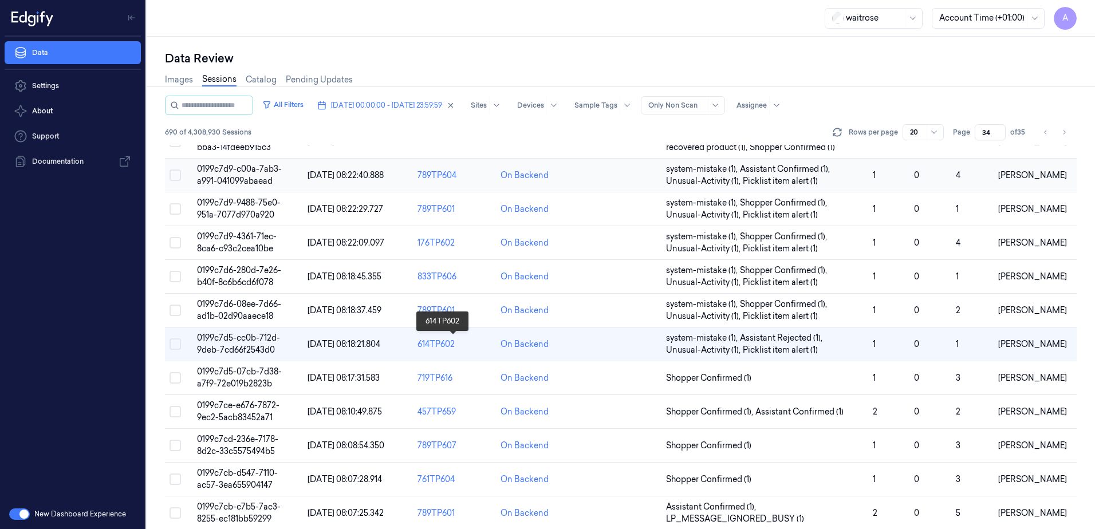
scroll to position [172, 0]
click at [229, 446] on span "0199c7cd-236e-7178-8d2c-33c5575494b5" at bounding box center [237, 444] width 81 height 22
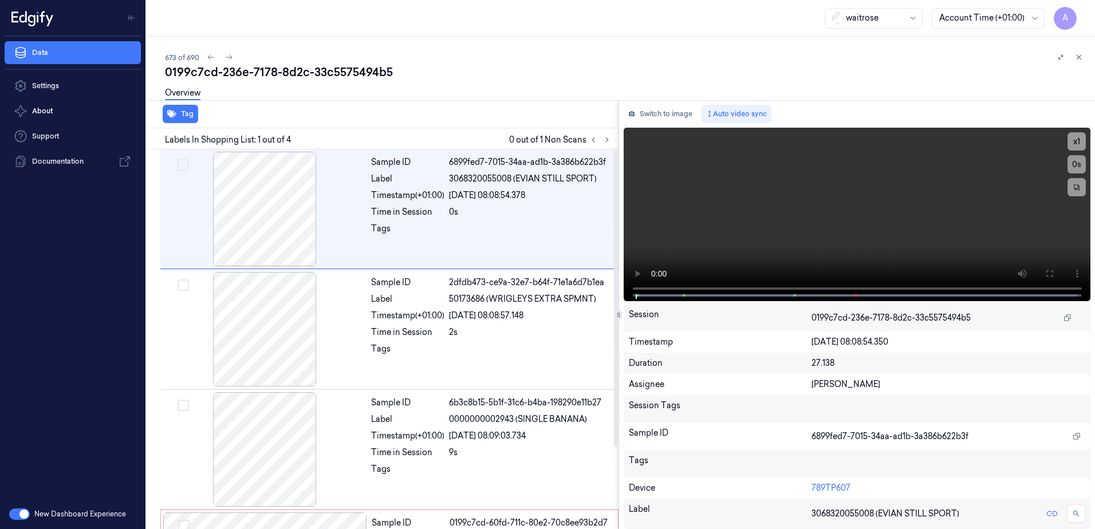
click at [608, 147] on div "Labels In Shopping List: 1 out of 4 0 out of 1 Non Scans" at bounding box center [380, 138] width 476 height 21
click at [608, 140] on icon at bounding box center [607, 140] width 8 height 8
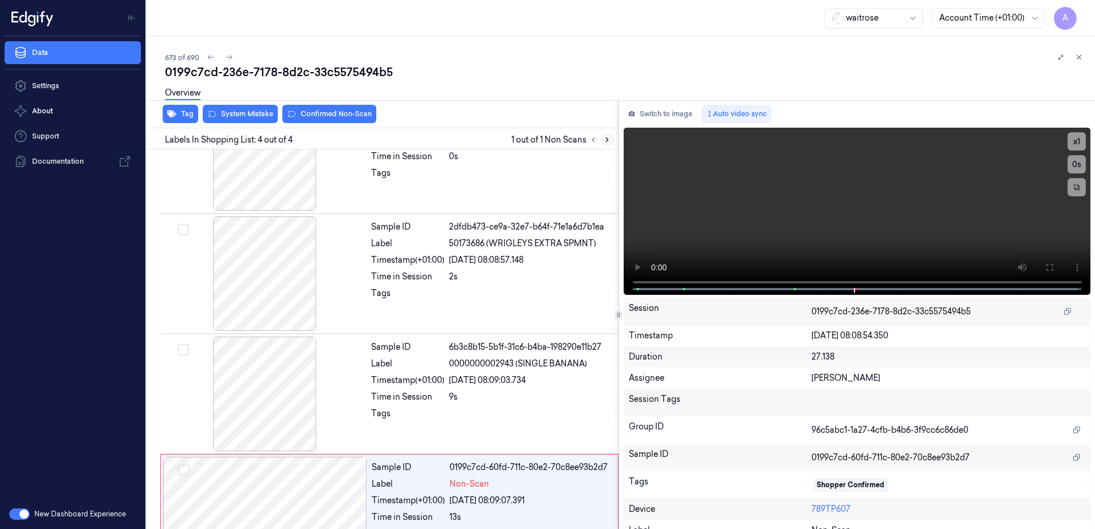
scroll to position [105, 0]
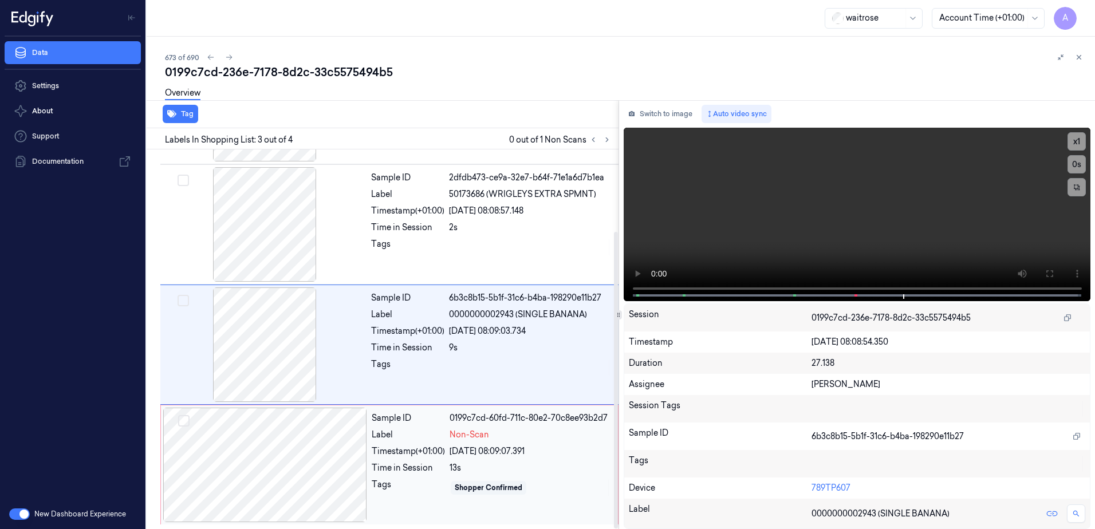
click at [531, 467] on div "13s" at bounding box center [530, 468] width 161 height 12
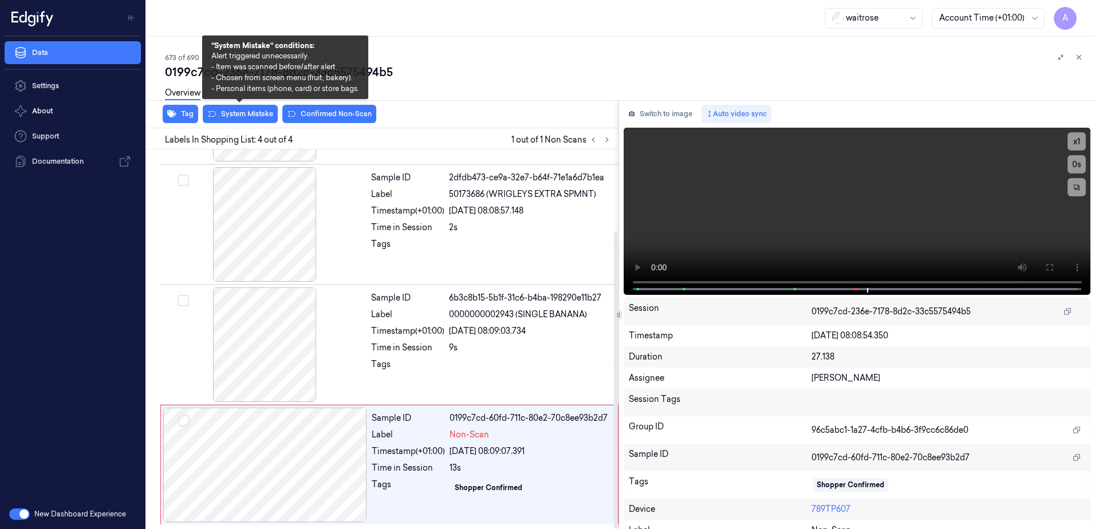
click at [236, 123] on div "Tag System Mistake Confirmed Non-Scan" at bounding box center [380, 114] width 476 height 28
click at [236, 116] on button "System Mistake" at bounding box center [240, 114] width 75 height 18
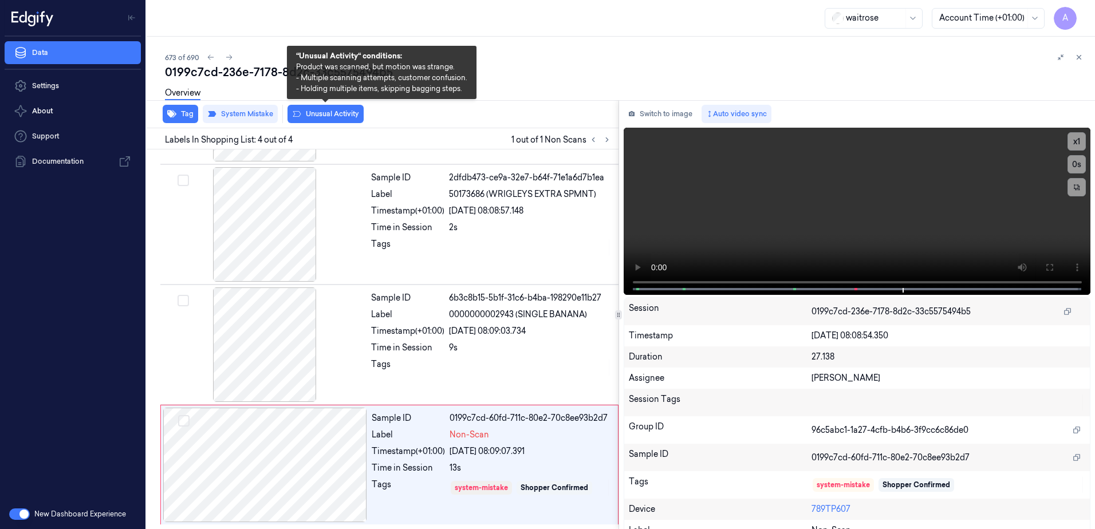
click at [329, 119] on button "Unusual Activity" at bounding box center [325, 114] width 76 height 18
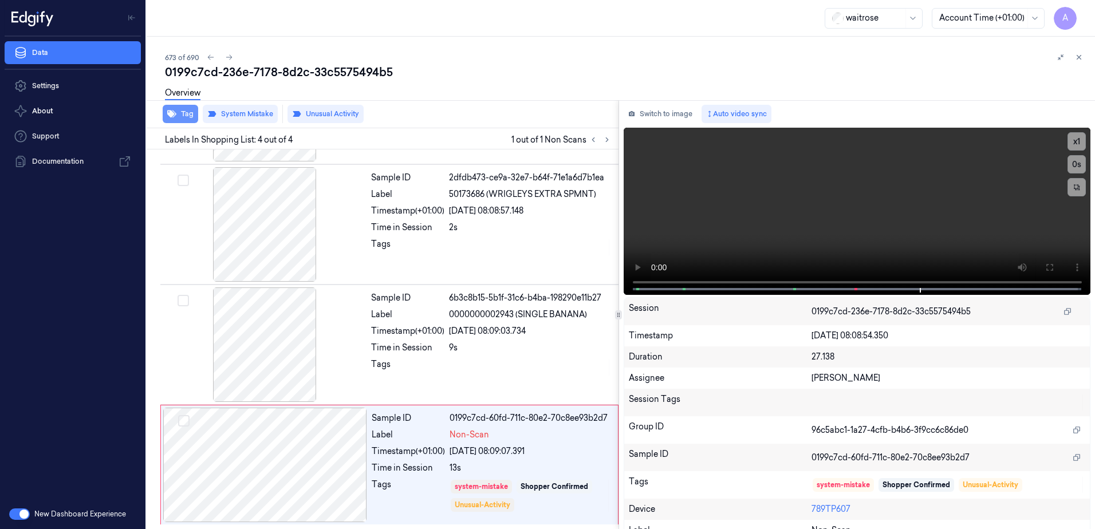
click at [182, 117] on button "Tag" at bounding box center [181, 114] width 36 height 18
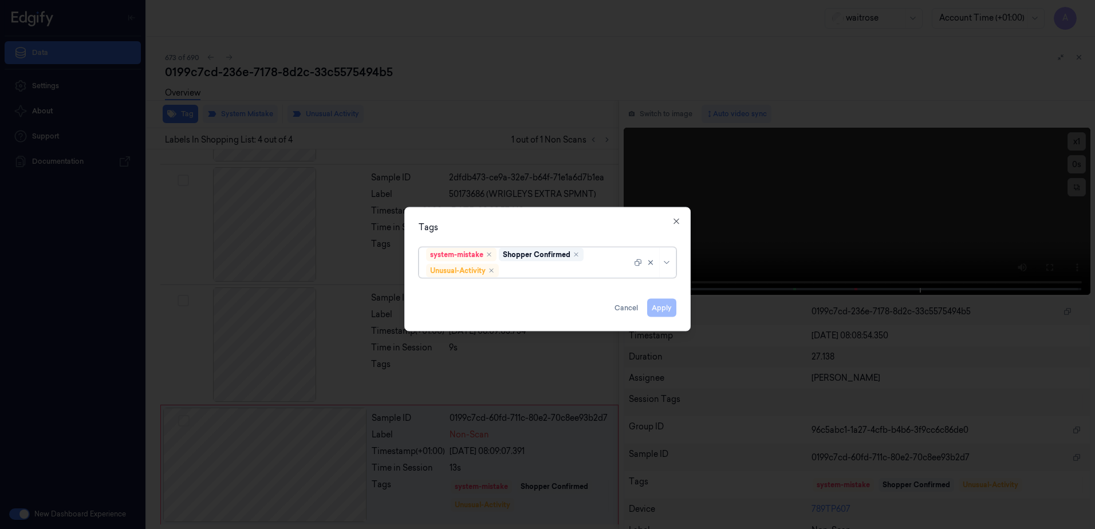
click at [537, 273] on div at bounding box center [566, 271] width 131 height 12
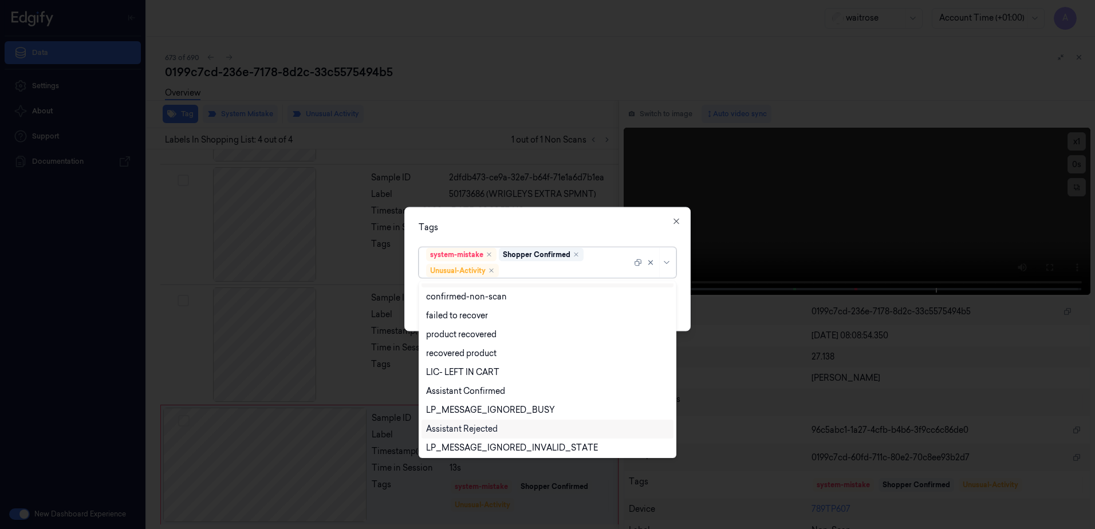
scroll to position [149, 0]
click at [471, 419] on div "Picklist item alert" at bounding box center [547, 426] width 252 height 19
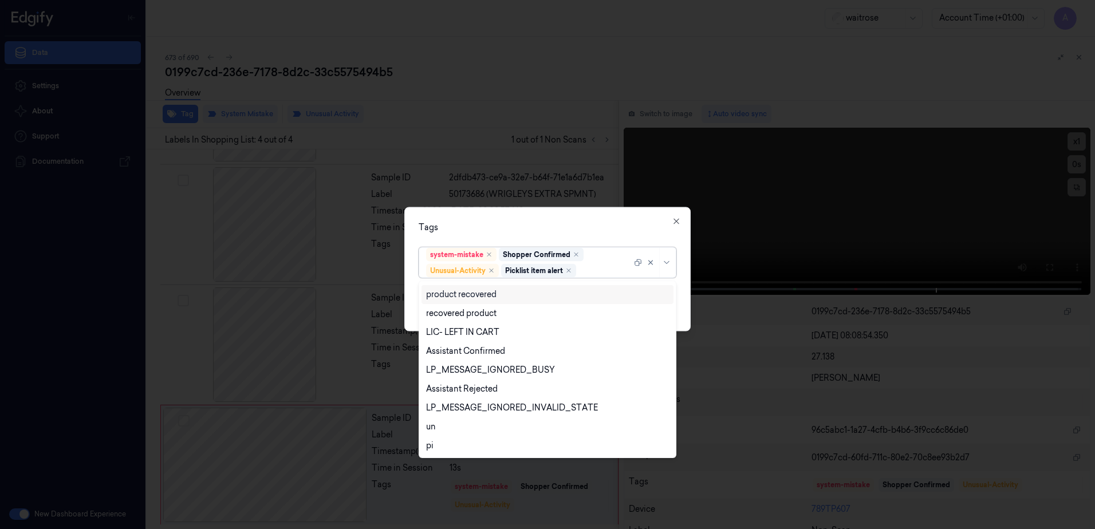
click at [561, 215] on div "Tags option Picklist item alert, selected. 20 results available. Use Up and Dow…" at bounding box center [547, 269] width 286 height 124
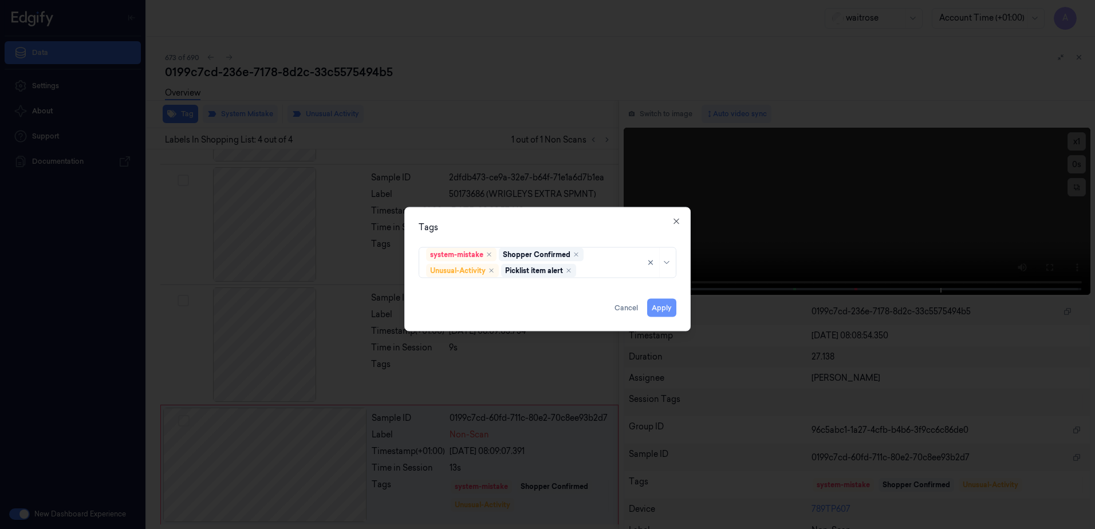
click at [657, 304] on button "Apply" at bounding box center [661, 308] width 29 height 18
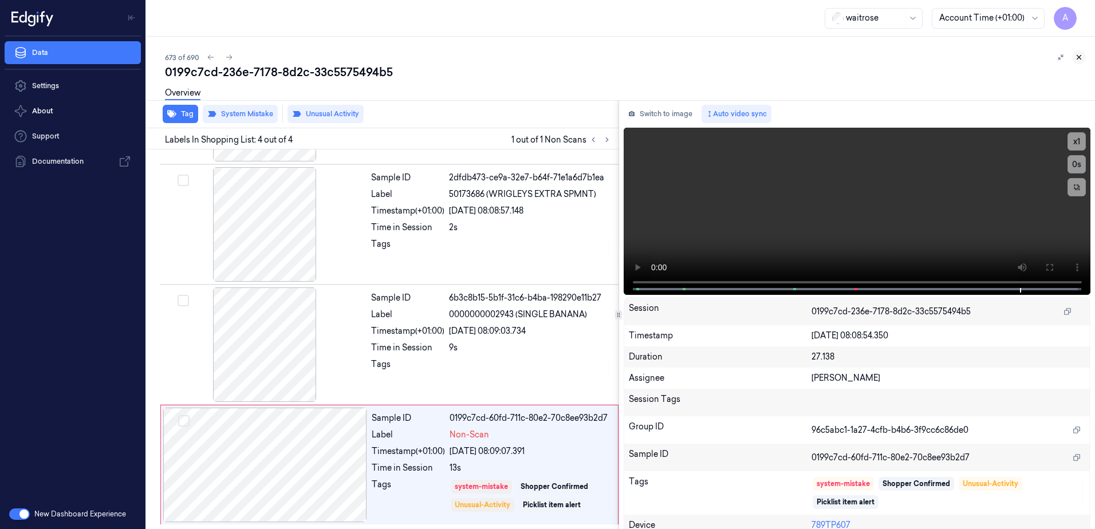
click at [1078, 60] on icon at bounding box center [1079, 57] width 8 height 8
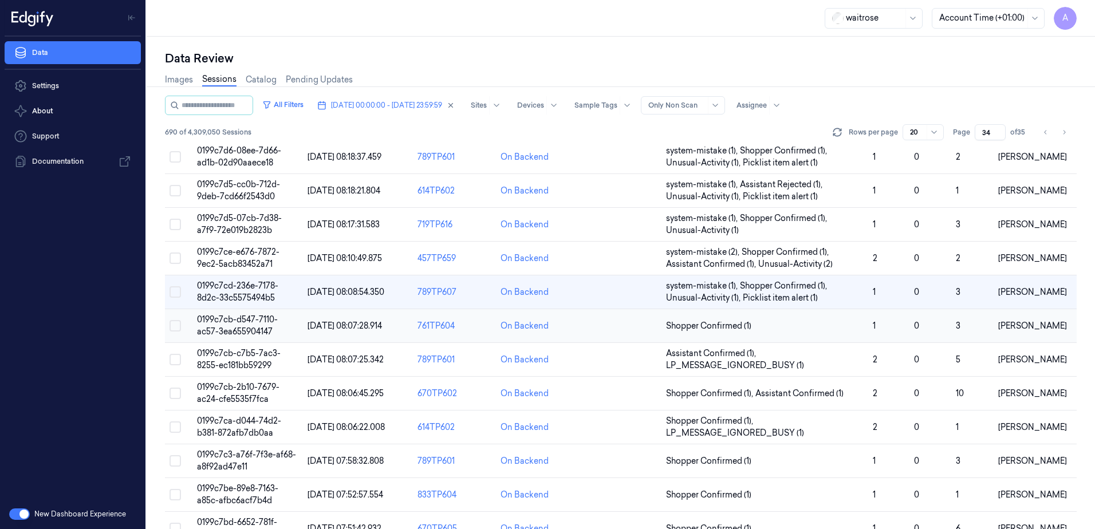
scroll to position [344, 0]
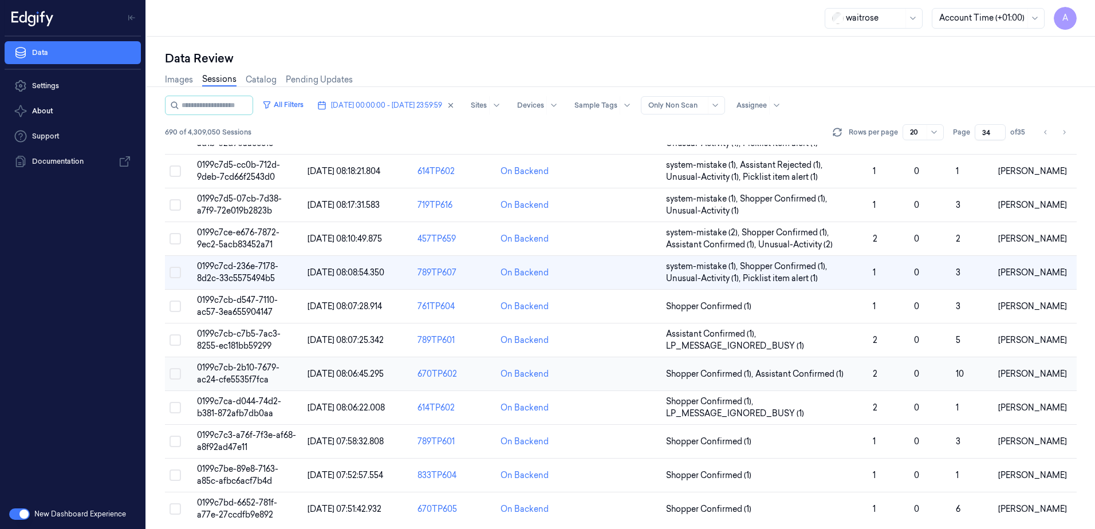
click at [242, 366] on span "0199c7cb-2b10-7679-ac24-cfe5535f7fca" at bounding box center [238, 373] width 82 height 22
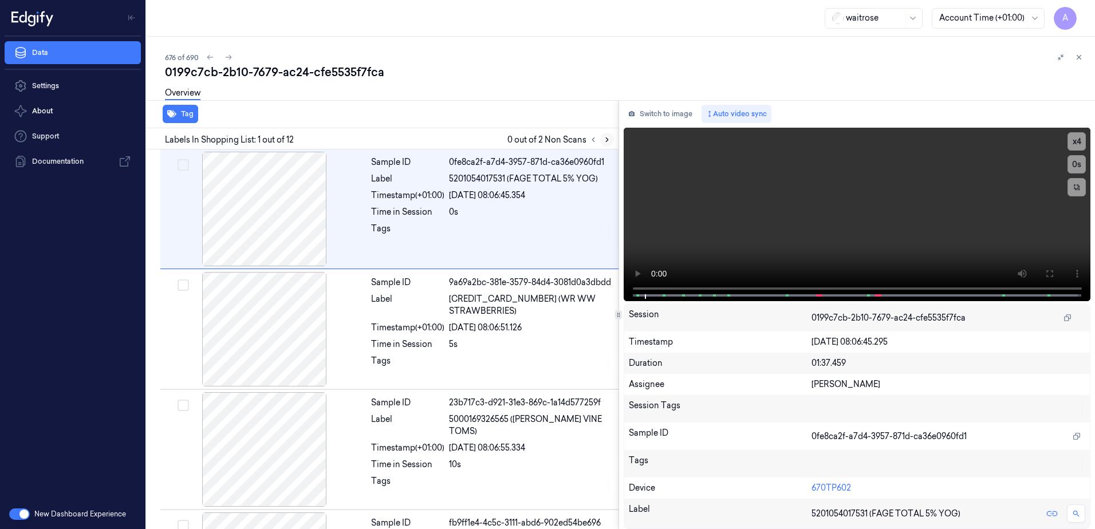
click at [606, 142] on icon at bounding box center [607, 140] width 8 height 8
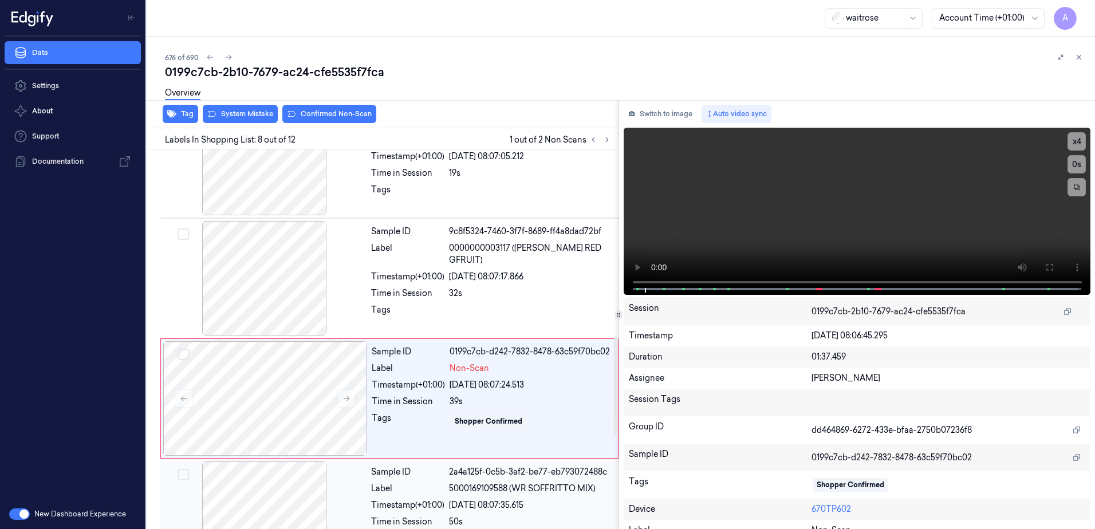
scroll to position [715, 0]
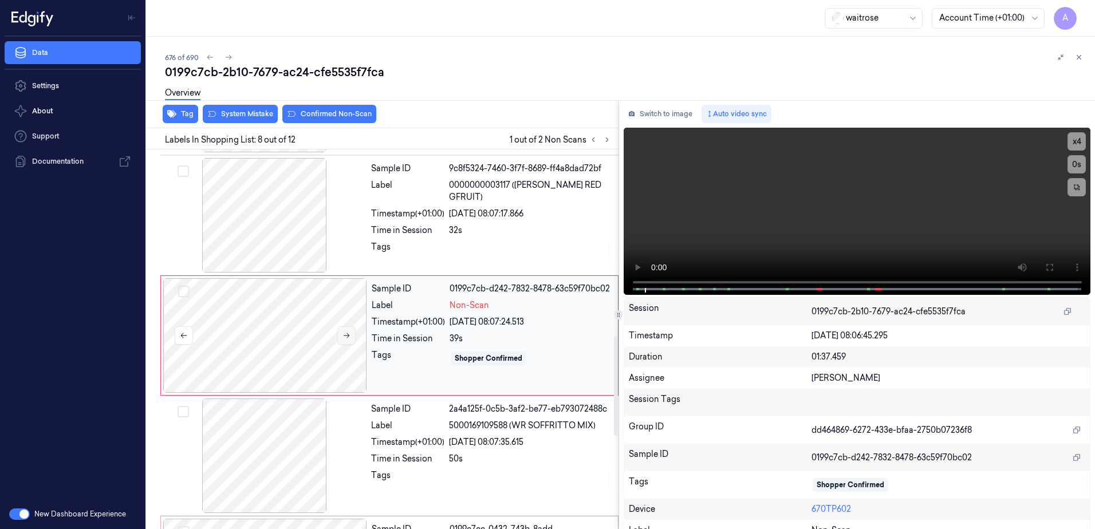
click at [350, 342] on button at bounding box center [346, 335] width 18 height 18
click at [344, 340] on icon at bounding box center [346, 336] width 8 height 8
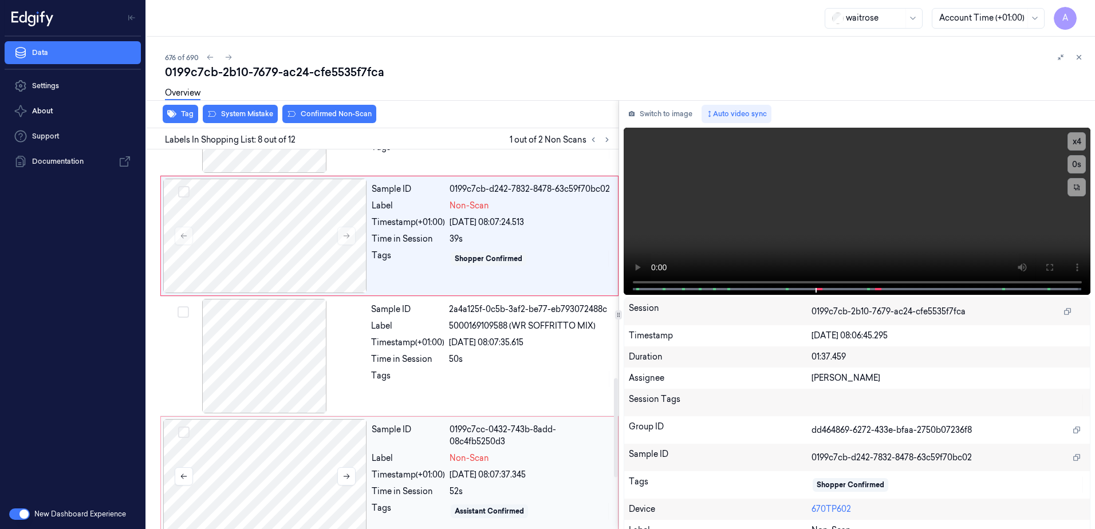
scroll to position [887, 0]
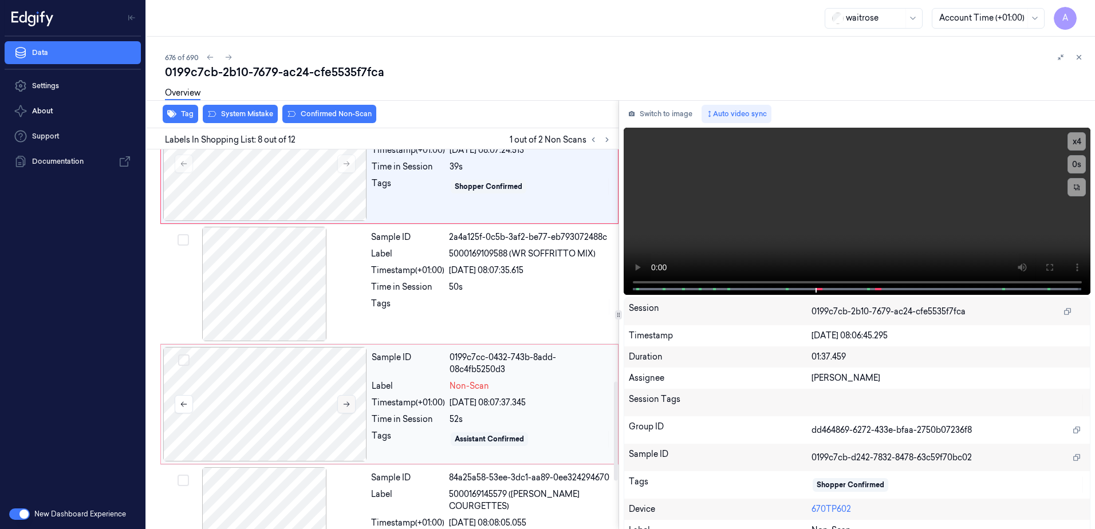
click at [342, 408] on icon at bounding box center [346, 404] width 8 height 8
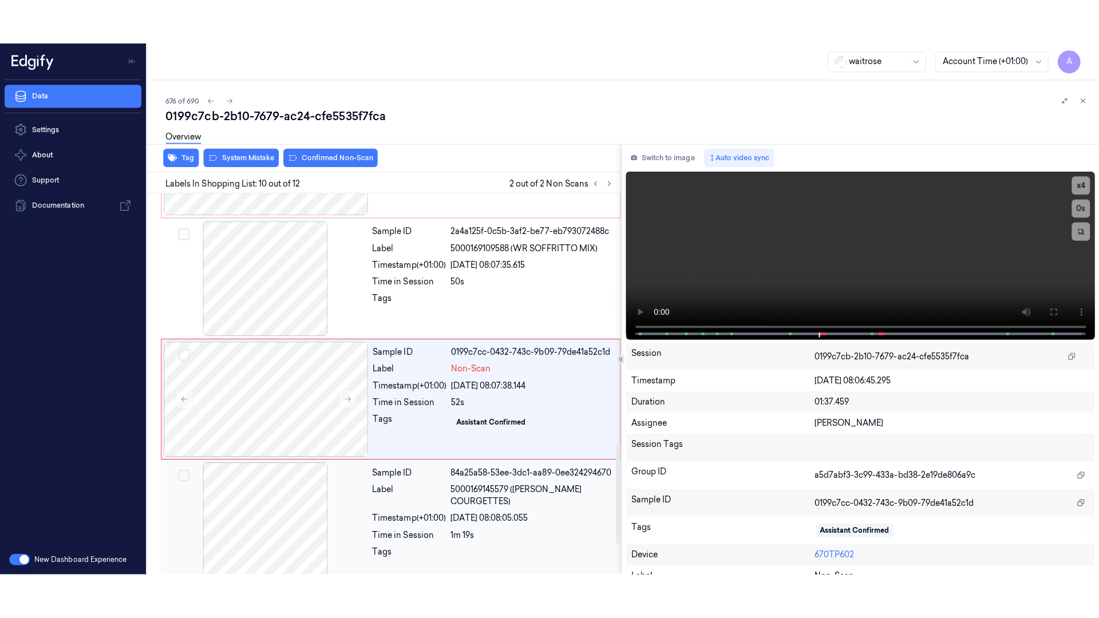
scroll to position [956, 0]
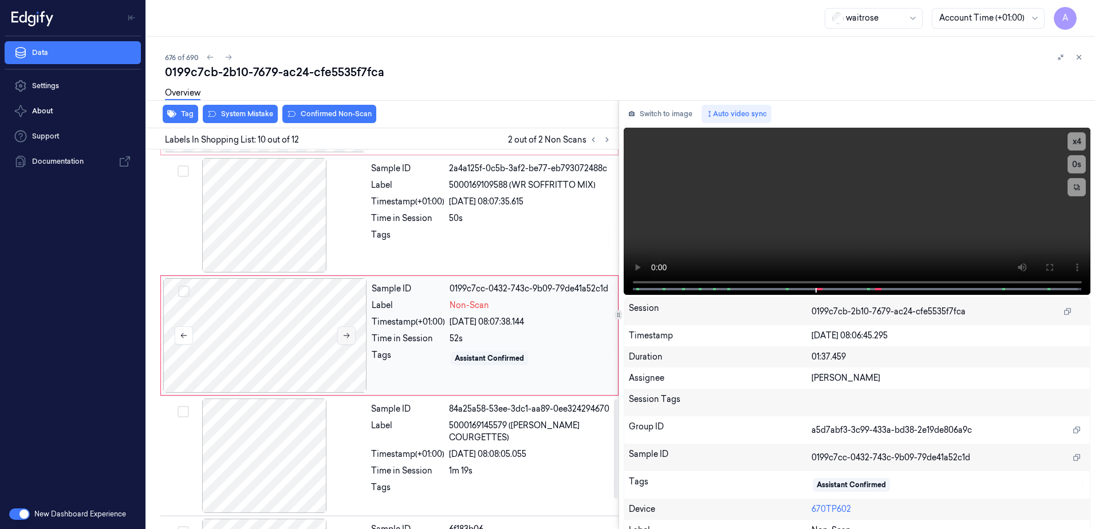
click at [352, 342] on button at bounding box center [346, 335] width 18 height 18
click at [1048, 271] on icon at bounding box center [1049, 267] width 7 height 7
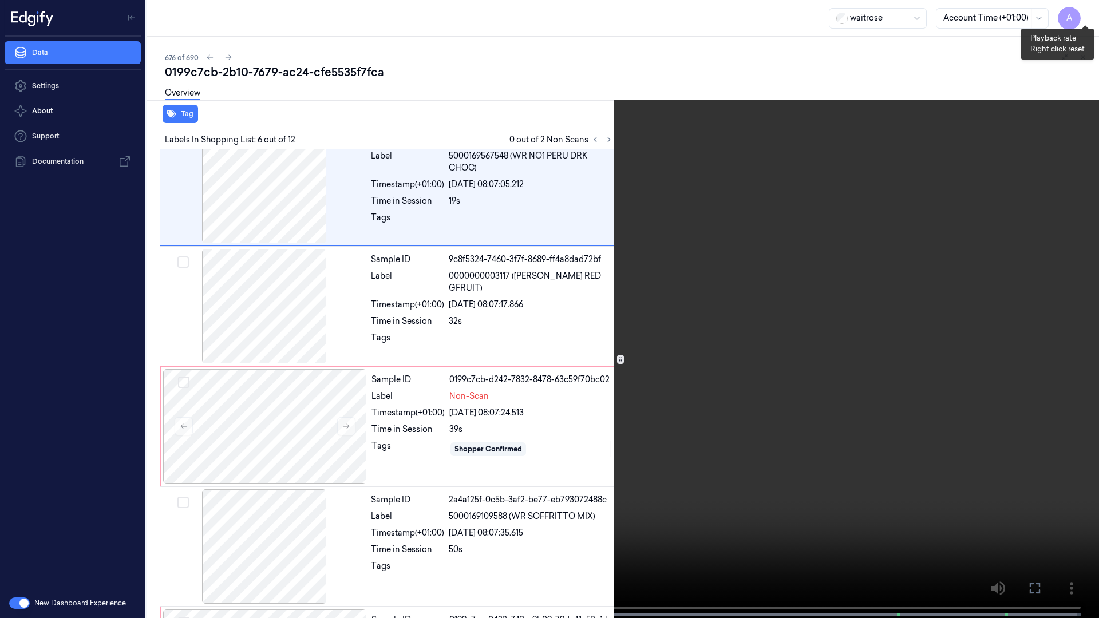
scroll to position [427, 0]
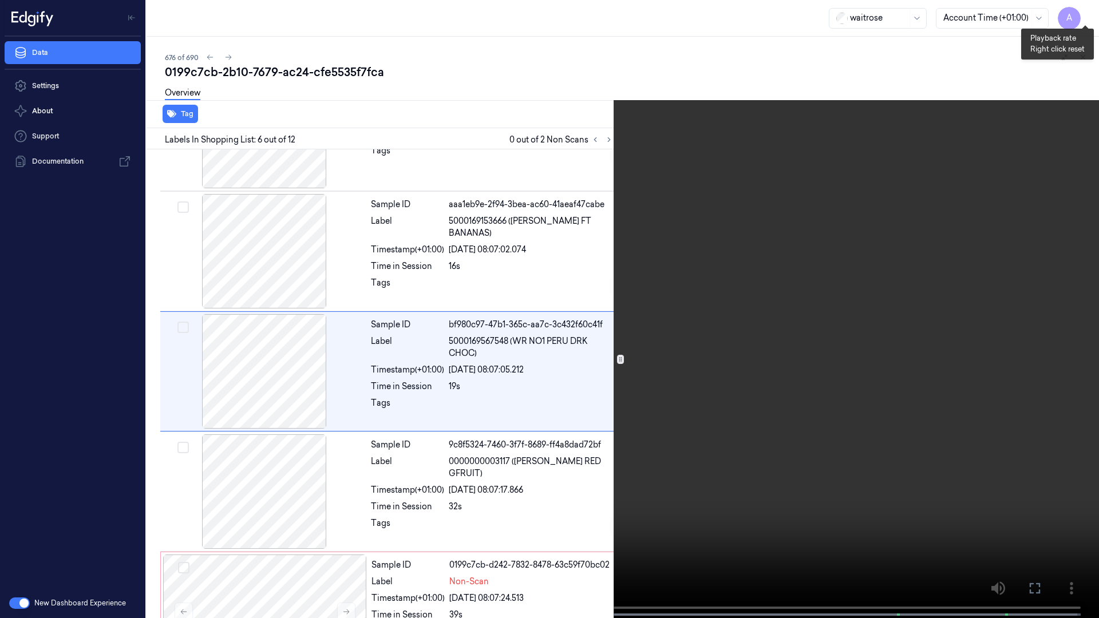
click at [1089, 12] on button "x 1" at bounding box center [1086, 14] width 18 height 18
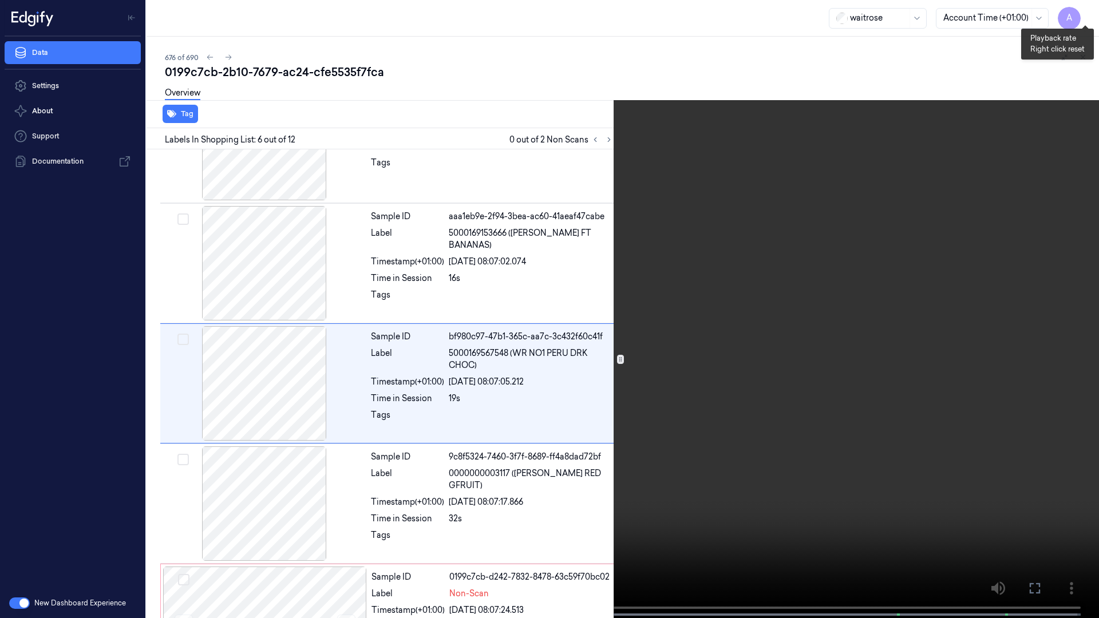
click at [1089, 12] on button "x 1" at bounding box center [1086, 14] width 18 height 18
click at [1089, 12] on button "x 2" at bounding box center [1086, 14] width 18 height 18
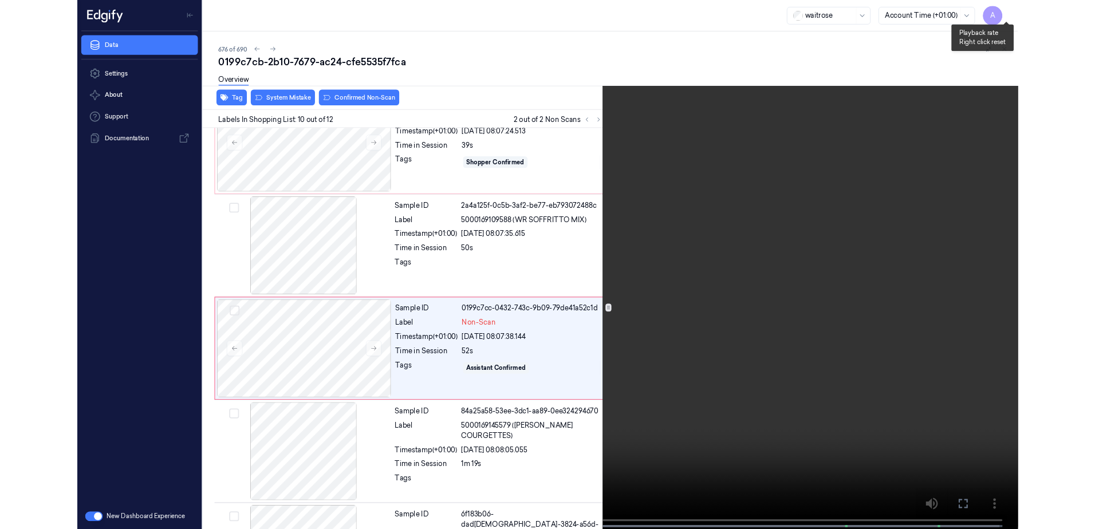
scroll to position [908, 0]
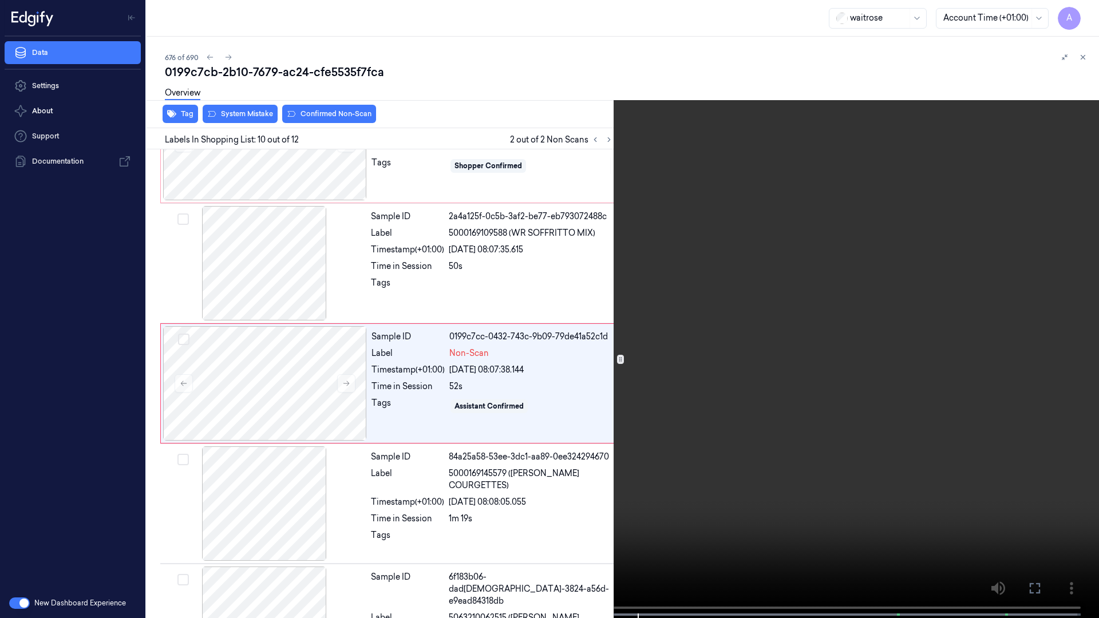
click at [819, 399] on video at bounding box center [549, 310] width 1099 height 621
click at [0, 0] on button at bounding box center [0, 0] width 0 height 0
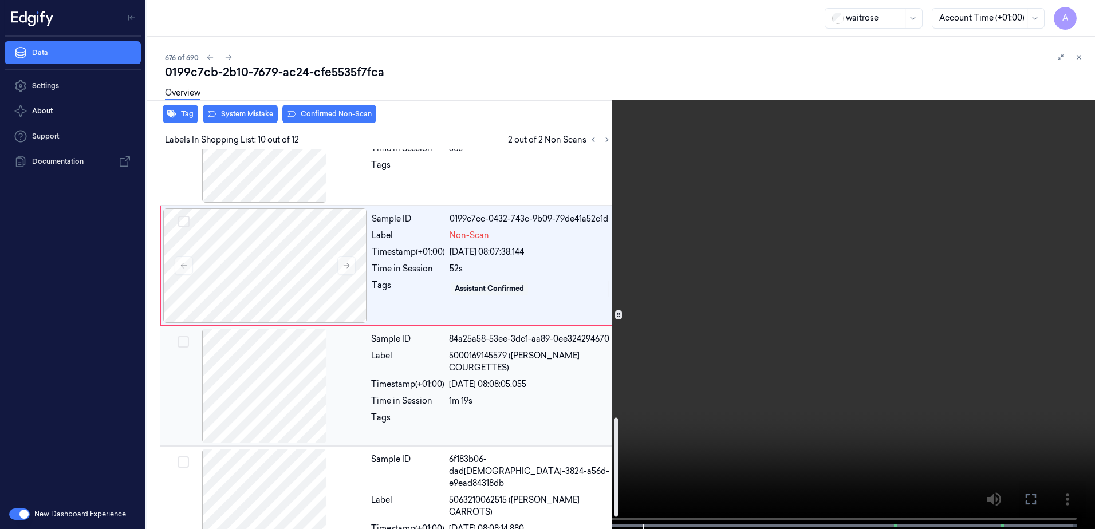
scroll to position [911, 0]
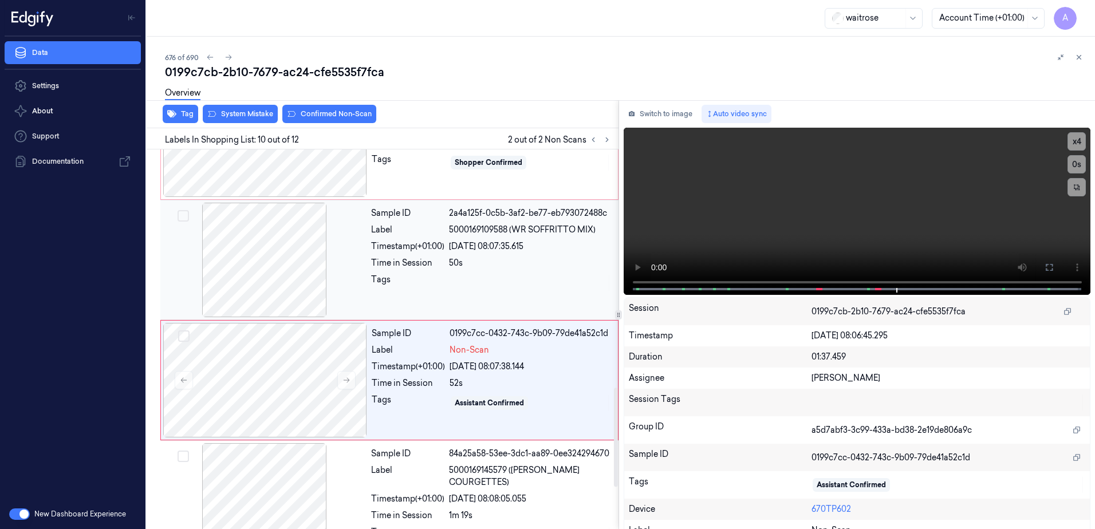
click at [314, 296] on div at bounding box center [265, 260] width 204 height 115
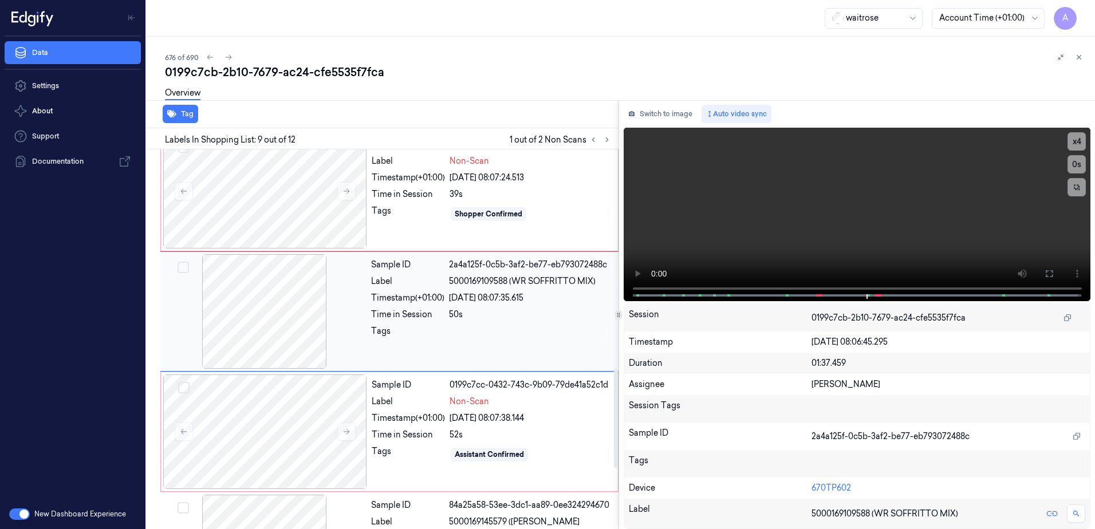
scroll to position [835, 0]
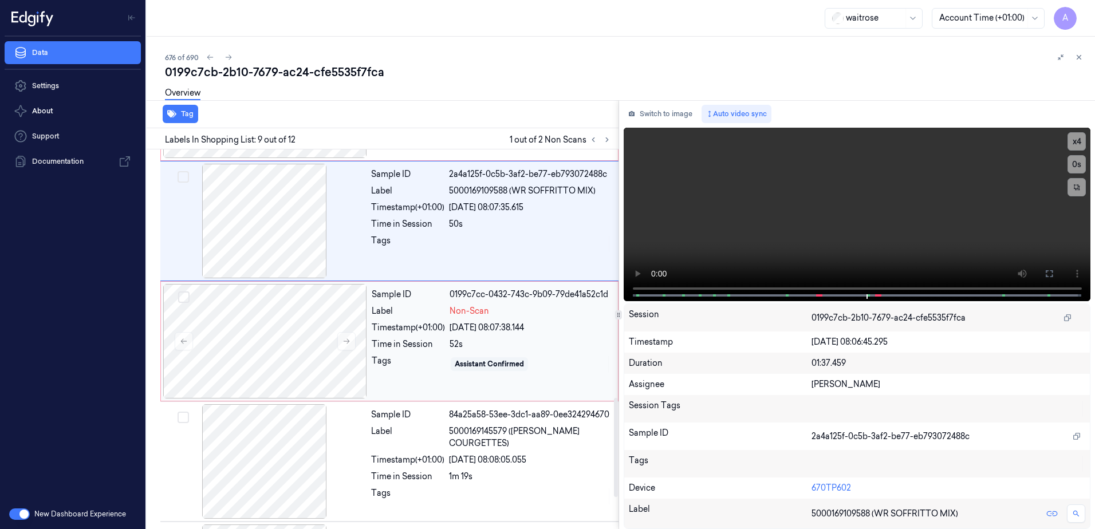
click at [383, 382] on div "Sample ID 0199c7cc-0432-743c-9b09-79de41a52c1d Label Non-Scan Timestamp (+01:00…" at bounding box center [491, 341] width 249 height 115
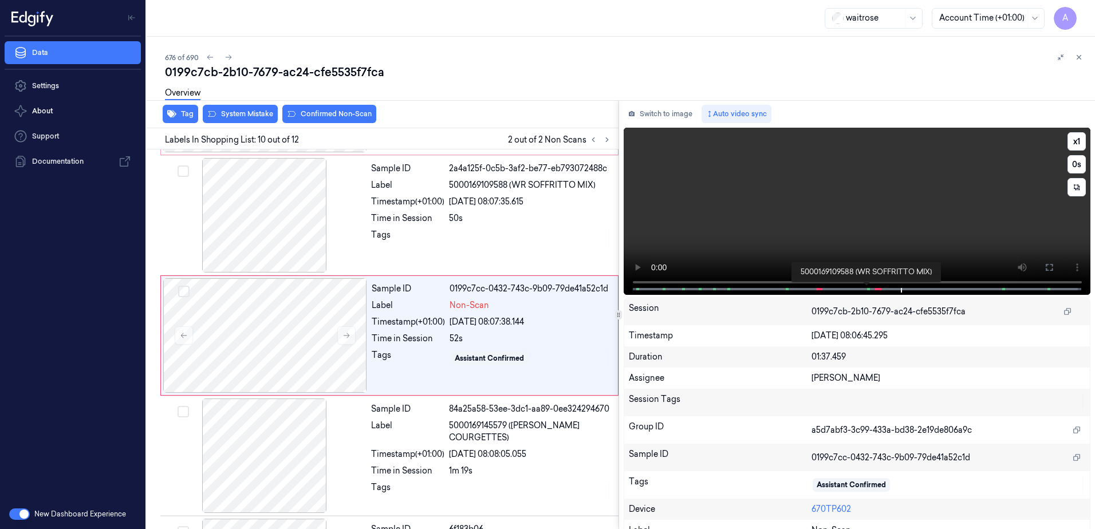
click at [867, 287] on span at bounding box center [868, 289] width 2 height 6
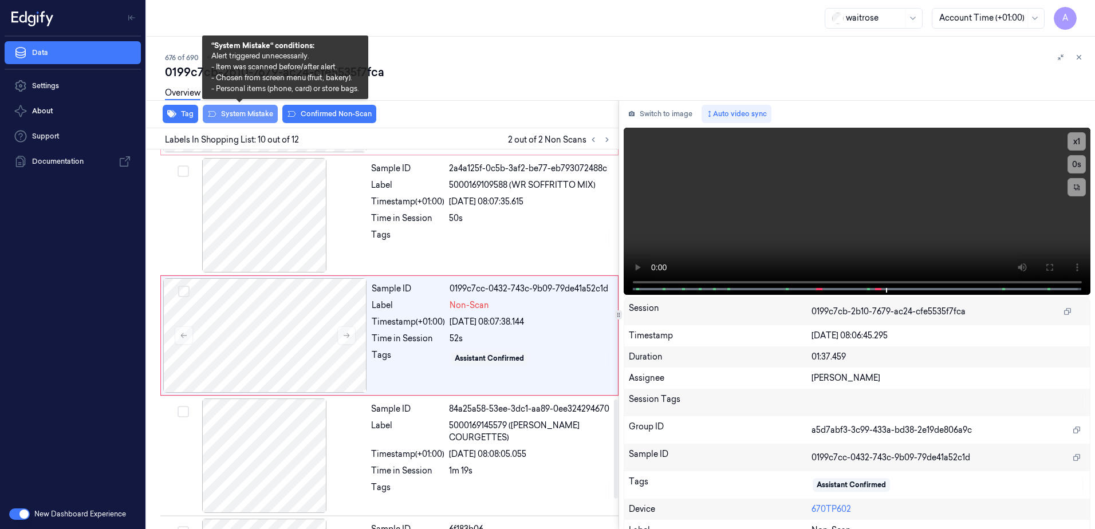
click at [236, 115] on button "System Mistake" at bounding box center [240, 114] width 75 height 18
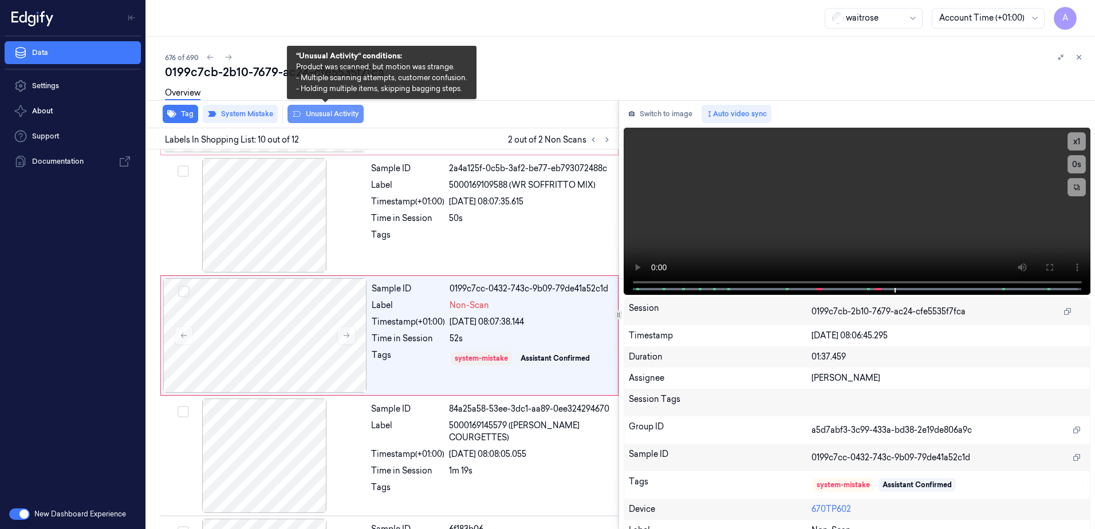
click at [302, 117] on button "Unusual Activity" at bounding box center [325, 114] width 76 height 18
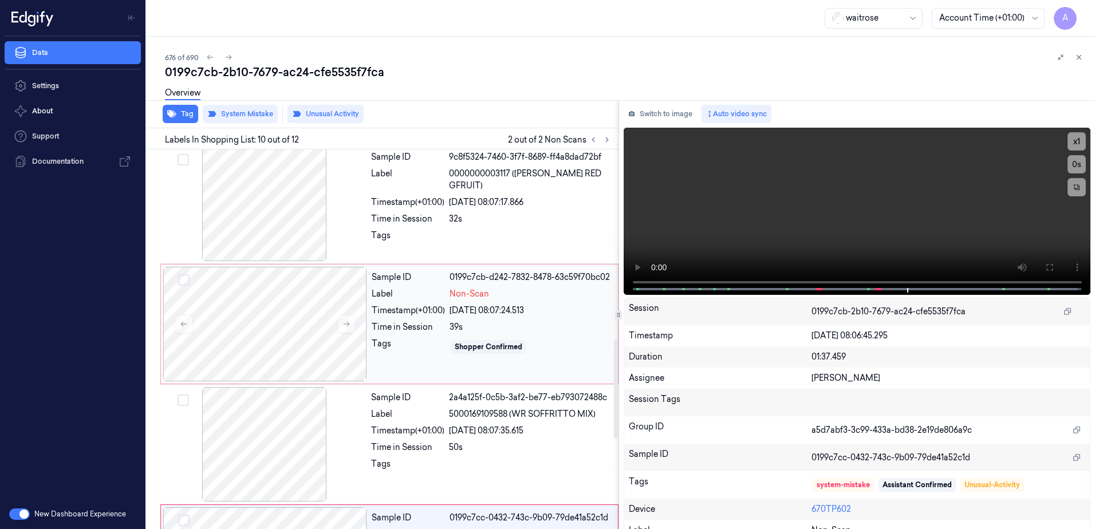
click at [429, 352] on div "Tags" at bounding box center [408, 347] width 73 height 18
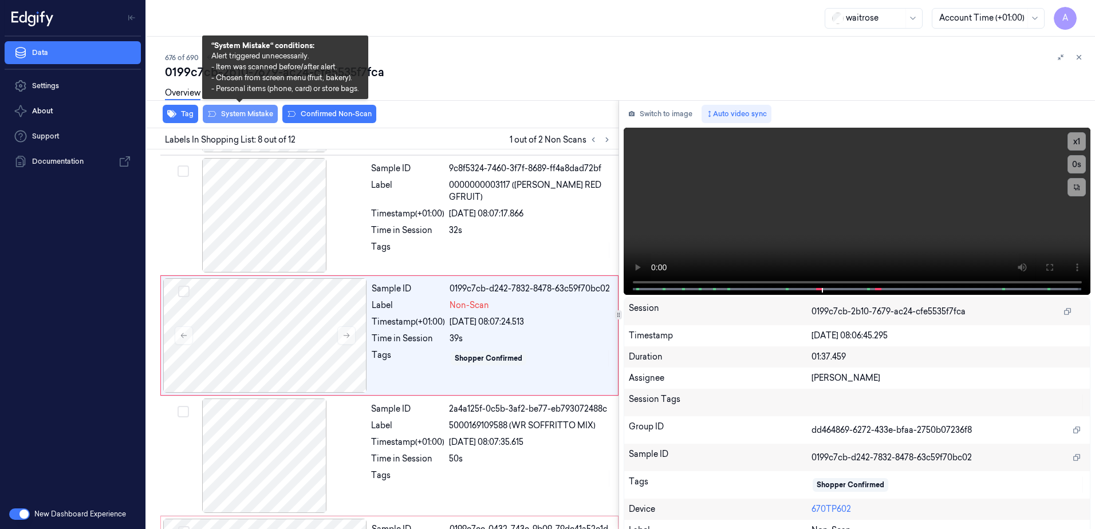
click at [239, 119] on button "System Mistake" at bounding box center [240, 114] width 75 height 18
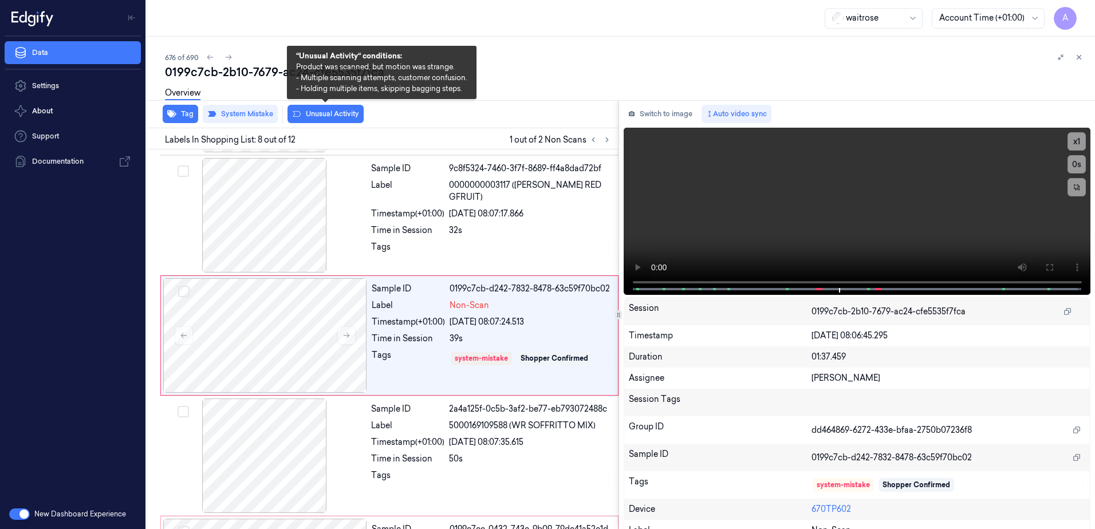
click at [324, 119] on button "Unusual Activity" at bounding box center [325, 114] width 76 height 18
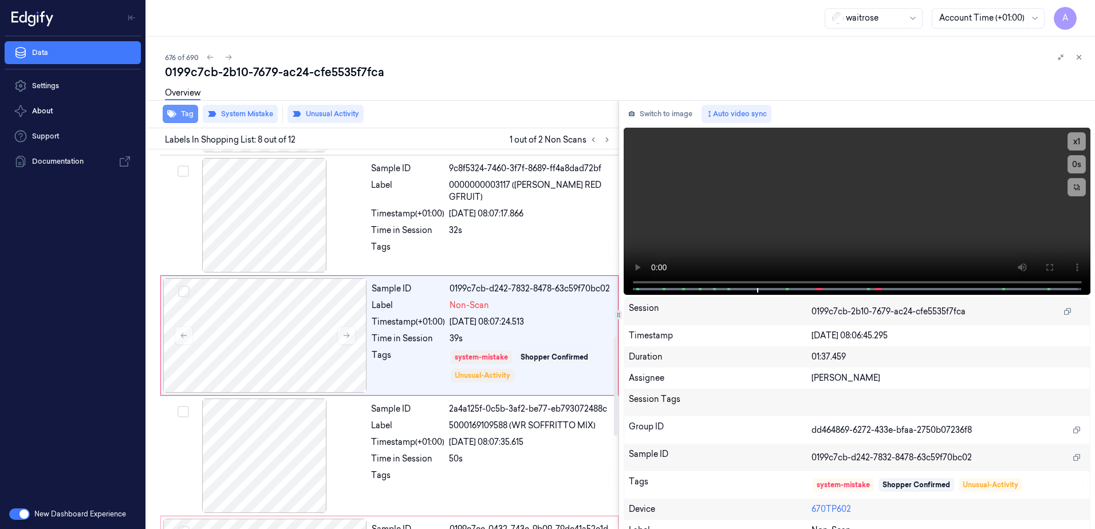
click at [182, 118] on button "Tag" at bounding box center [181, 114] width 36 height 18
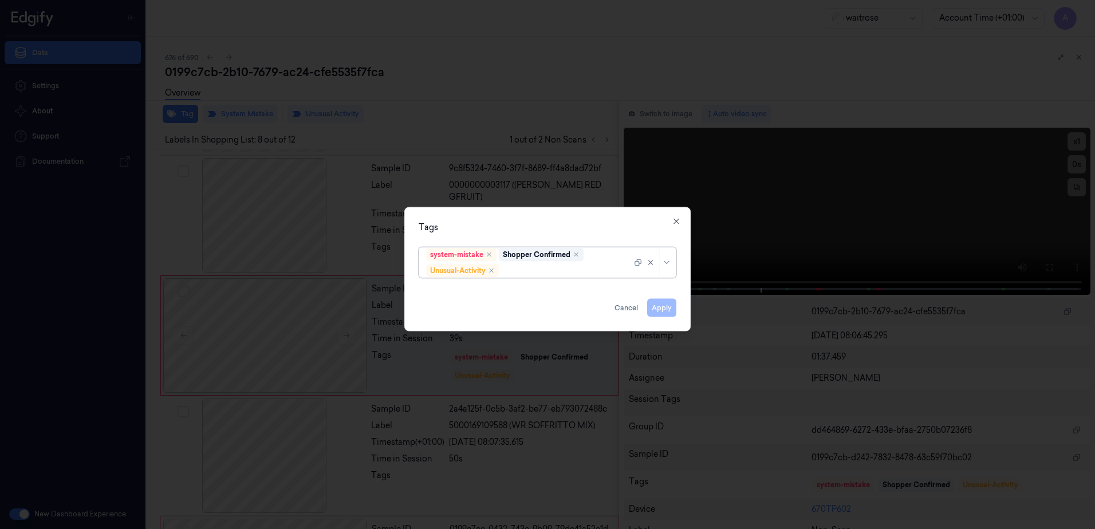
click at [560, 271] on div at bounding box center [566, 271] width 131 height 12
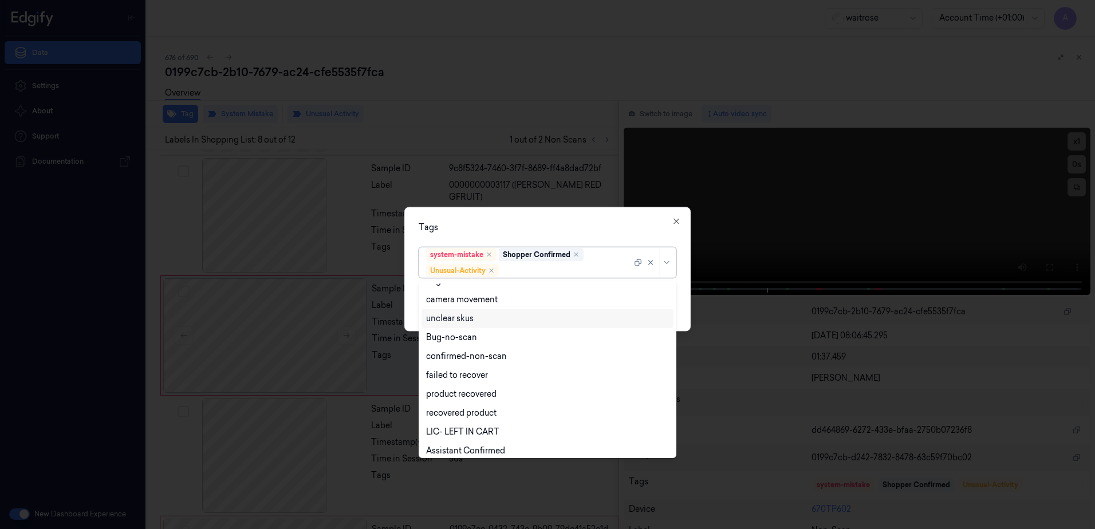
scroll to position [149, 0]
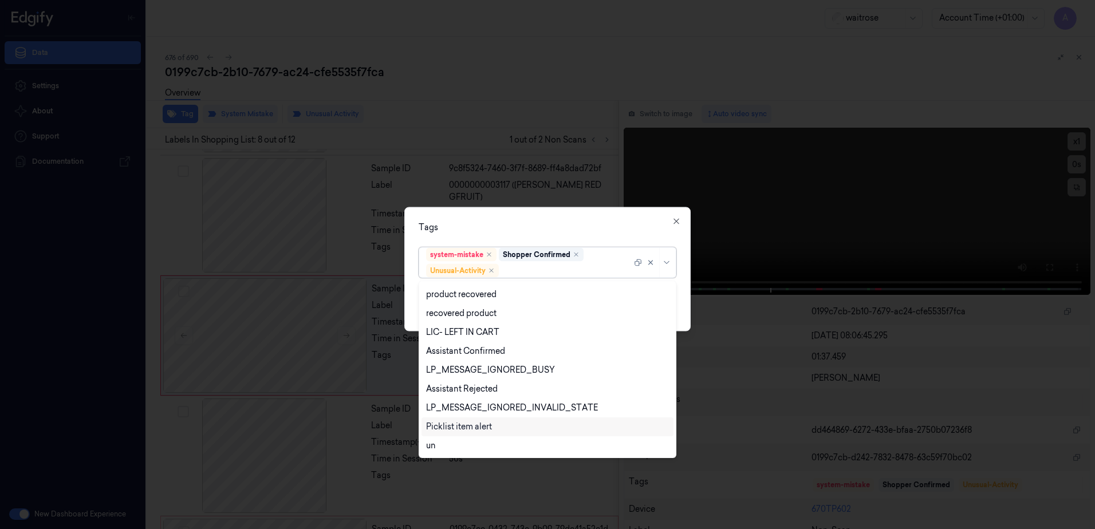
click at [478, 433] on div "Picklist item alert" at bounding box center [547, 426] width 252 height 19
click at [565, 222] on div "Tags" at bounding box center [548, 228] width 258 height 12
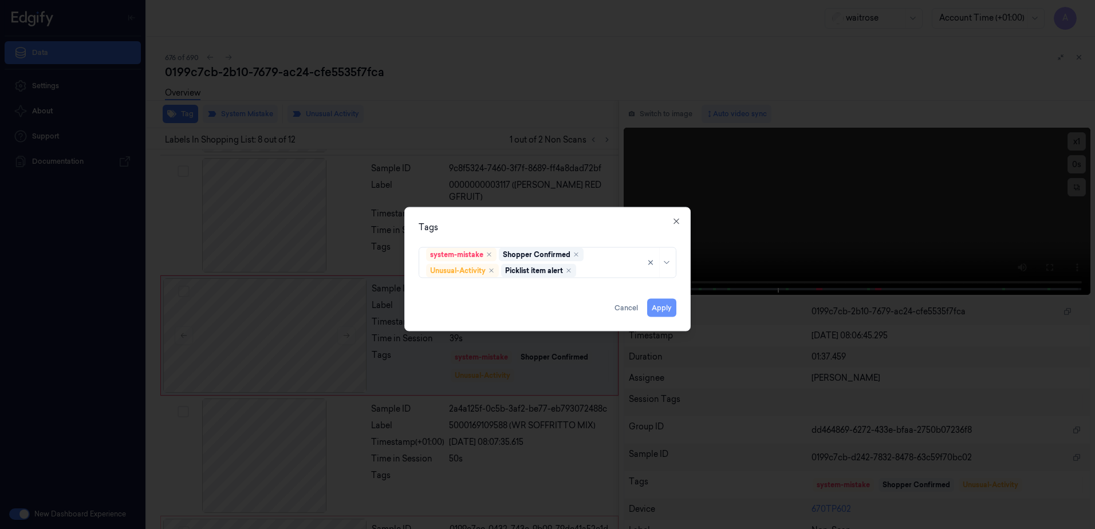
click at [656, 301] on button "Apply" at bounding box center [661, 308] width 29 height 18
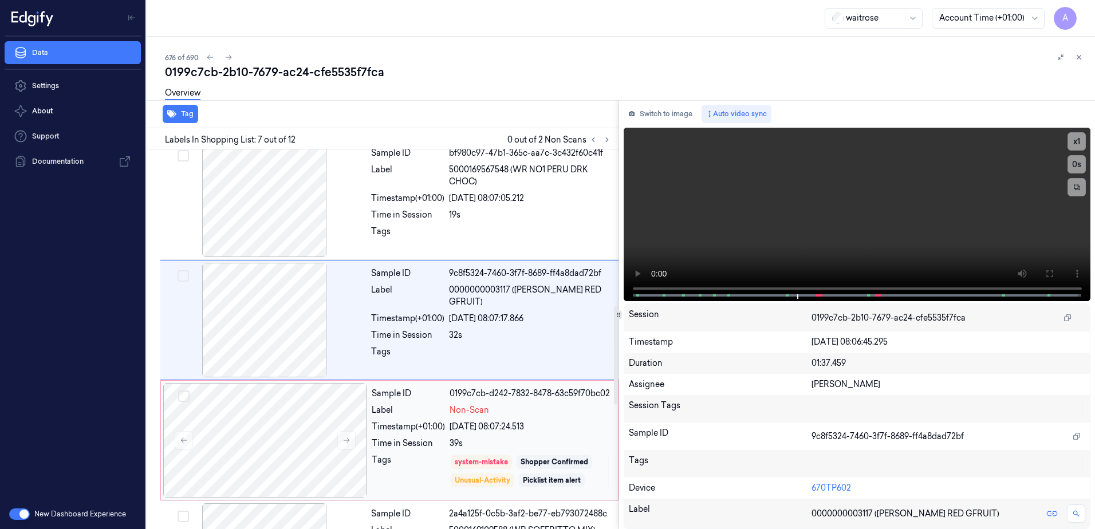
scroll to position [652, 0]
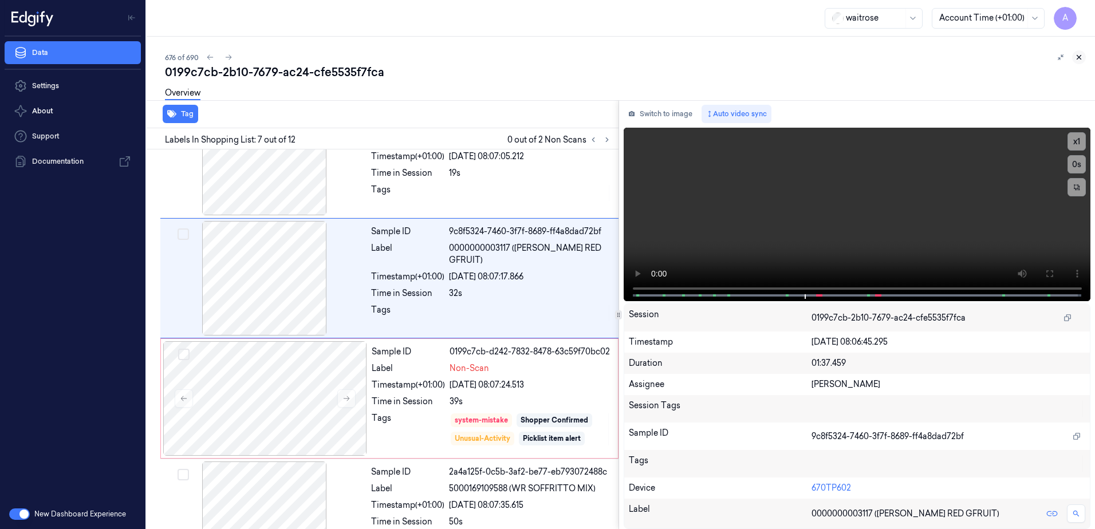
click at [1078, 59] on icon at bounding box center [1079, 57] width 8 height 8
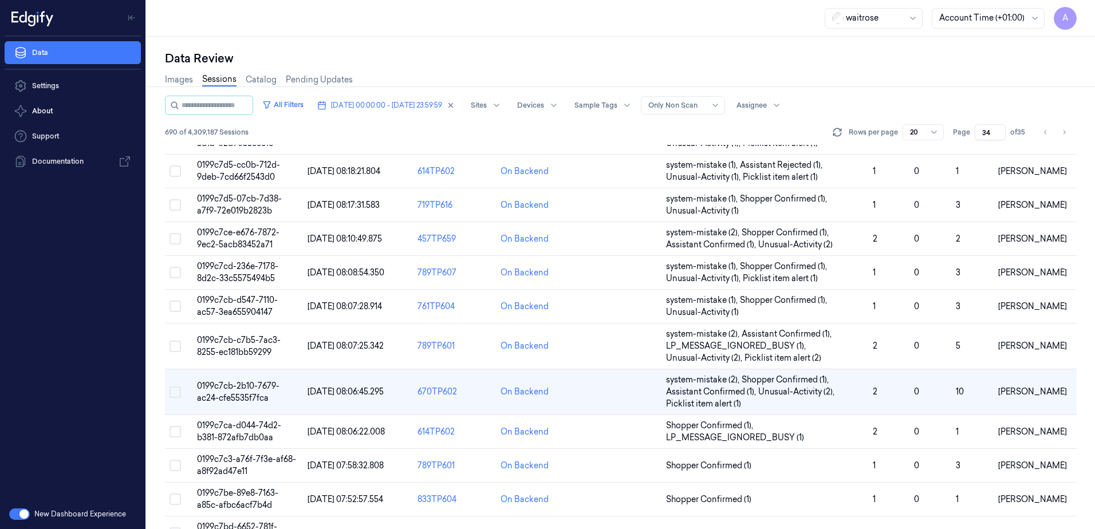
scroll to position [373, 0]
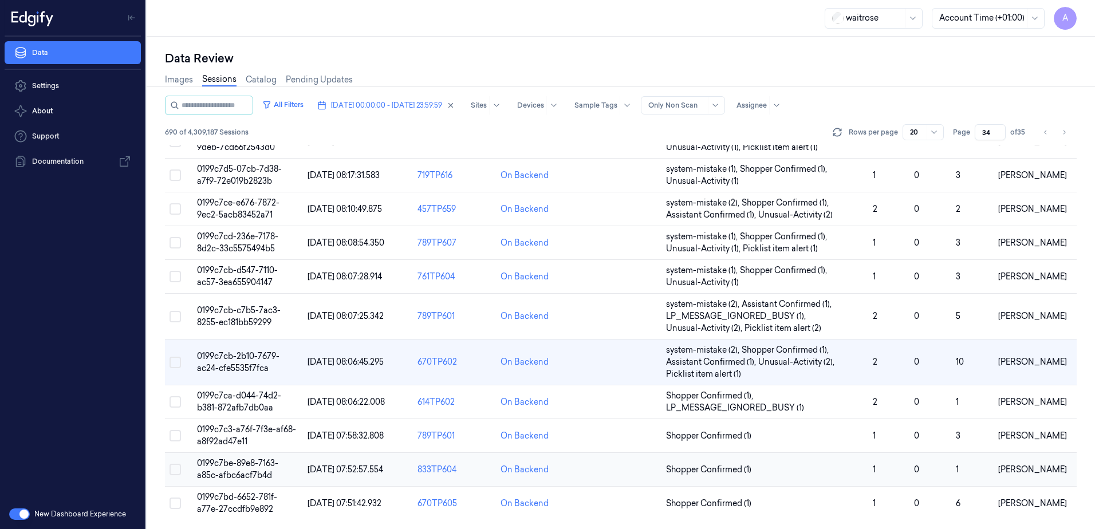
click at [237, 468] on td "0199c7be-89e8-7163-a85c-afbc6acf7b4d" at bounding box center [247, 470] width 111 height 34
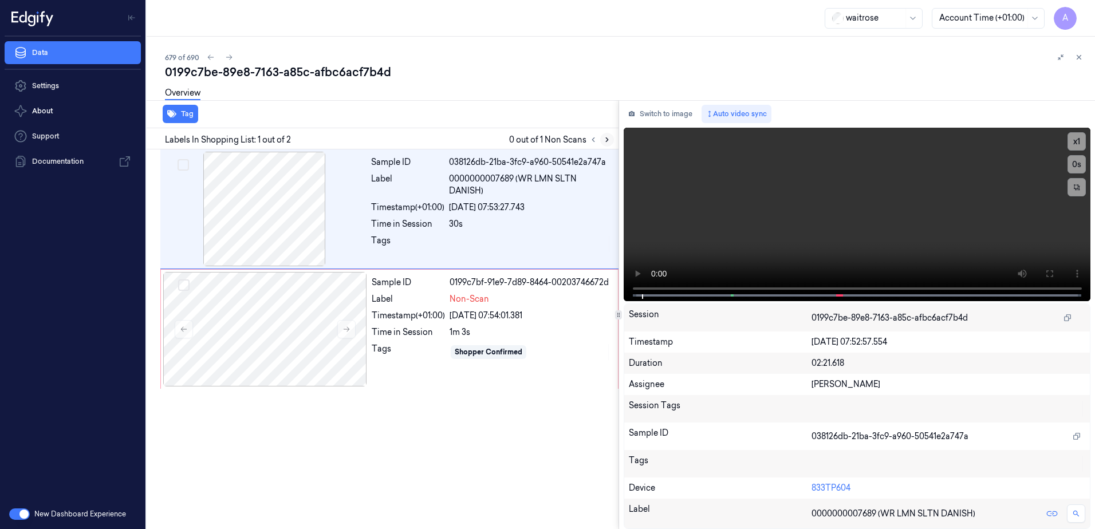
click at [612, 139] on button at bounding box center [607, 140] width 14 height 14
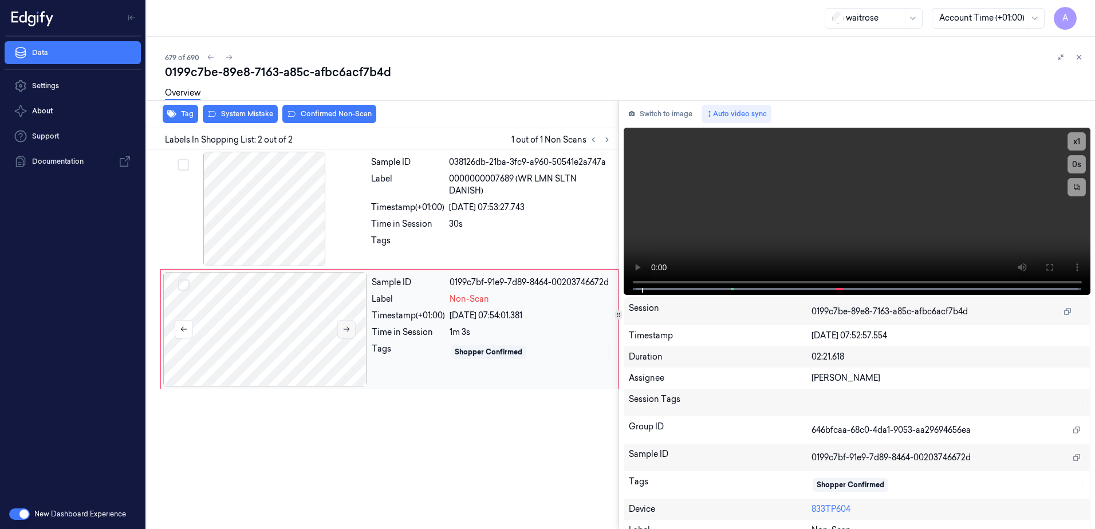
click at [344, 329] on icon at bounding box center [346, 329] width 8 height 8
click at [340, 334] on button at bounding box center [346, 329] width 18 height 18
click at [342, 334] on button at bounding box center [346, 329] width 18 height 18
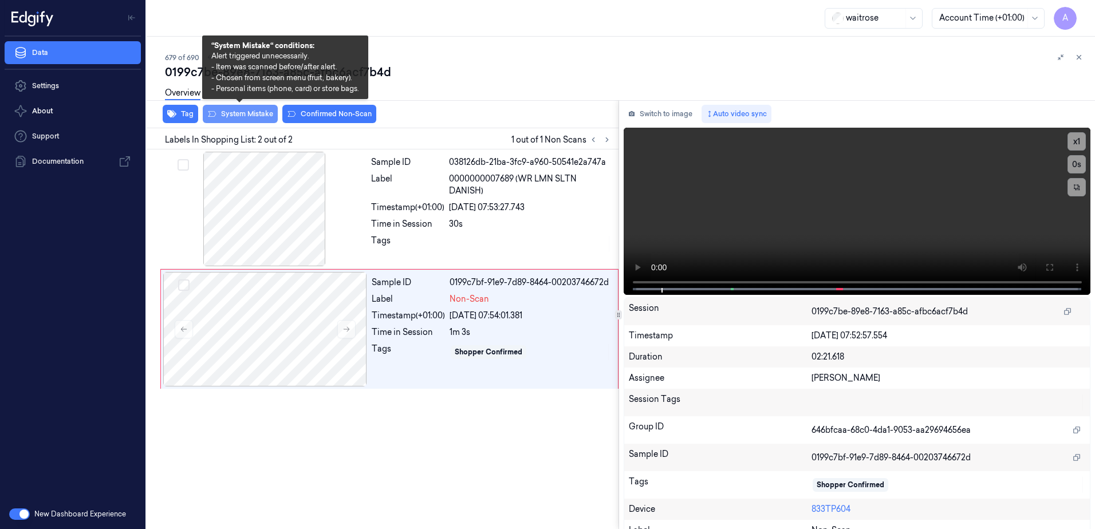
click at [239, 119] on button "System Mistake" at bounding box center [240, 114] width 75 height 18
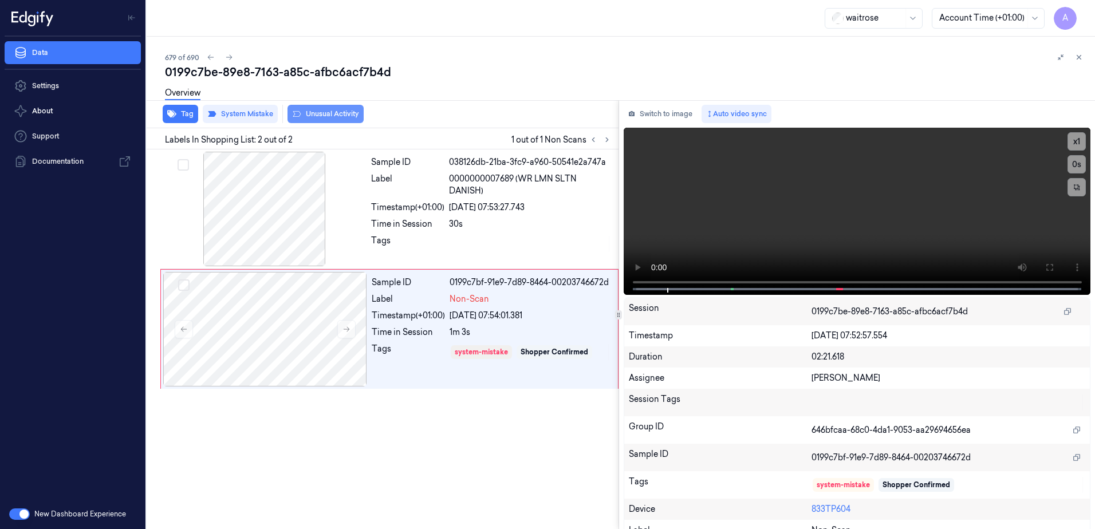
click at [321, 119] on button "Unusual Activity" at bounding box center [325, 114] width 76 height 18
click at [175, 116] on icon "button" at bounding box center [171, 113] width 9 height 9
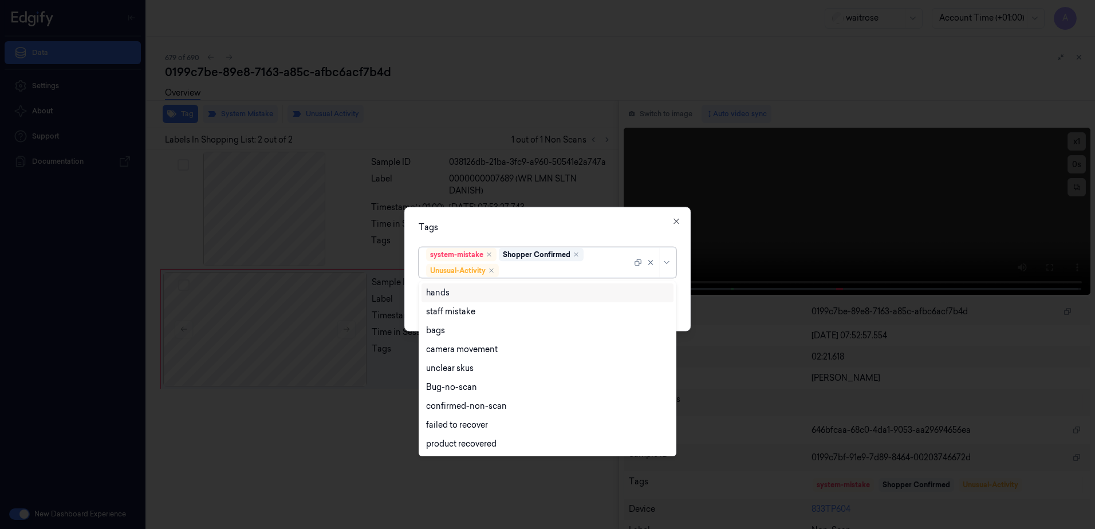
click at [526, 273] on div at bounding box center [566, 271] width 131 height 12
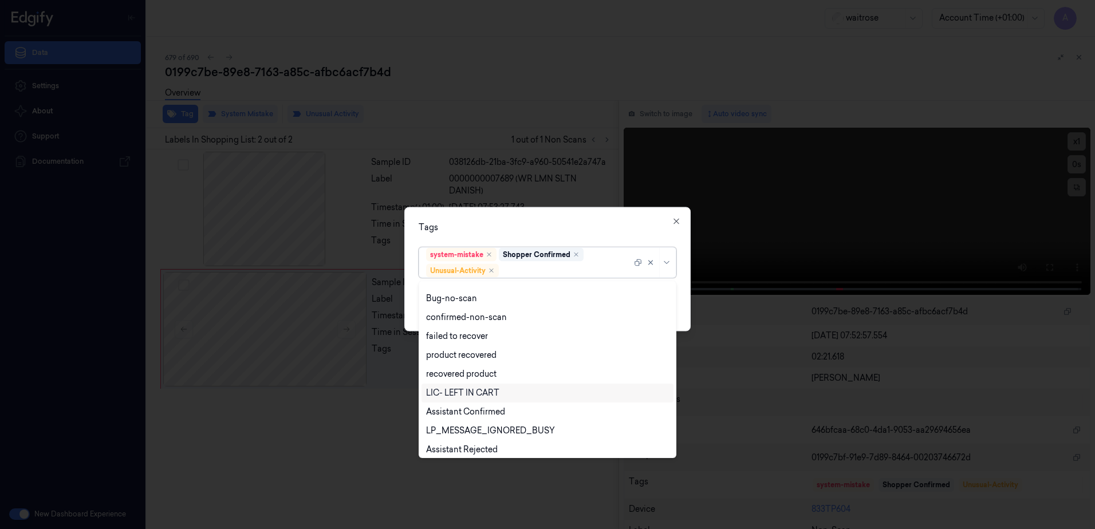
scroll to position [149, 0]
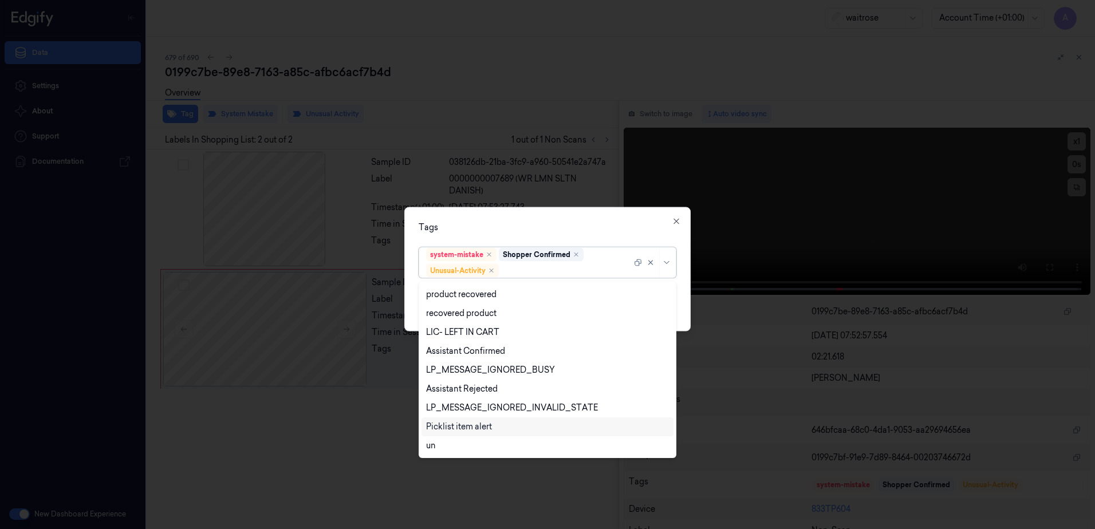
click at [472, 423] on div "Picklist item alert" at bounding box center [459, 427] width 66 height 12
click at [581, 228] on div "Tags" at bounding box center [548, 228] width 258 height 12
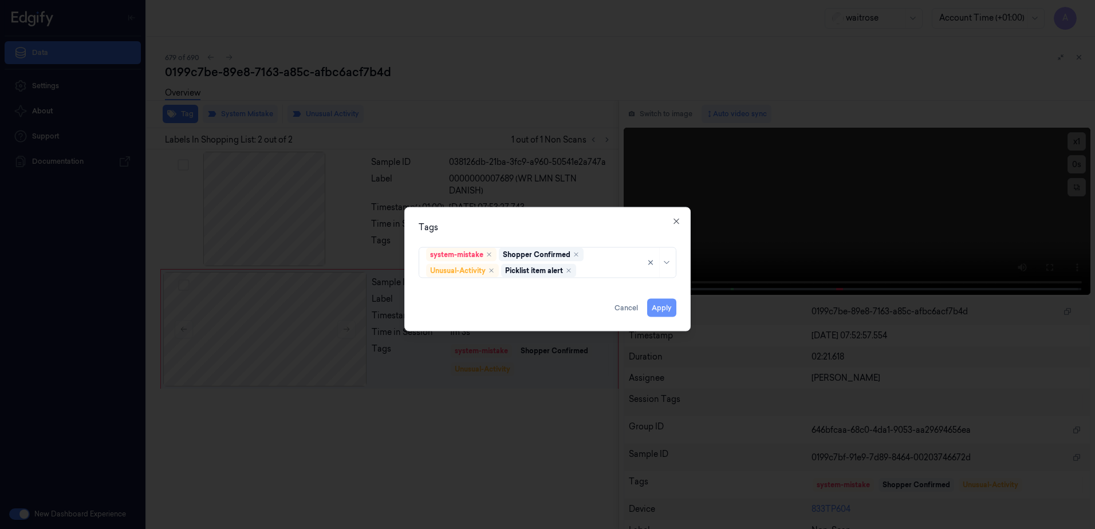
click at [659, 307] on button "Apply" at bounding box center [661, 308] width 29 height 18
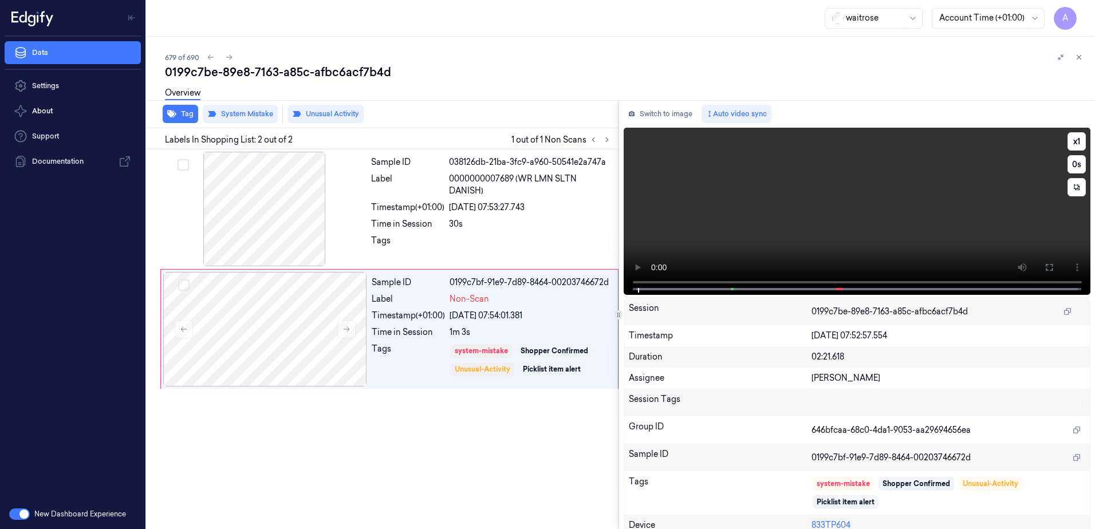
drag, startPoint x: 1042, startPoint y: 270, endPoint x: 1052, endPoint y: 319, distance: 49.9
click at [1046, 270] on icon at bounding box center [1049, 267] width 7 height 7
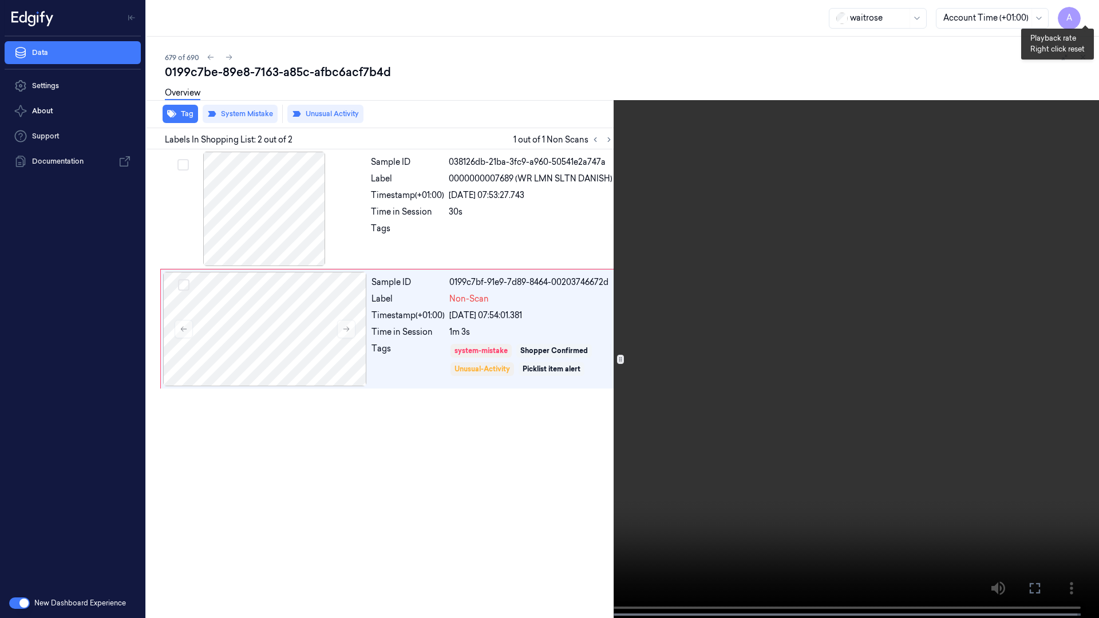
click at [1086, 10] on button "x 1" at bounding box center [1086, 14] width 18 height 18
drag, startPoint x: 1086, startPoint y: 10, endPoint x: 964, endPoint y: 107, distance: 155.7
click at [964, 107] on video at bounding box center [549, 310] width 1099 height 621
click at [823, 166] on video at bounding box center [549, 310] width 1099 height 621
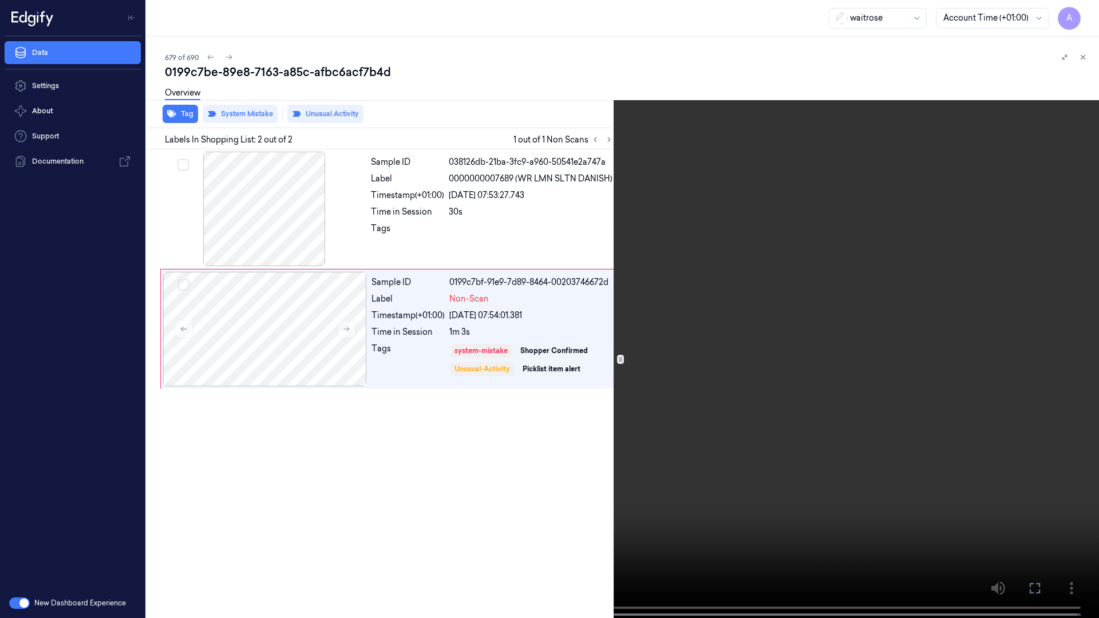
click at [0, 0] on icon at bounding box center [0, 0] width 0 height 0
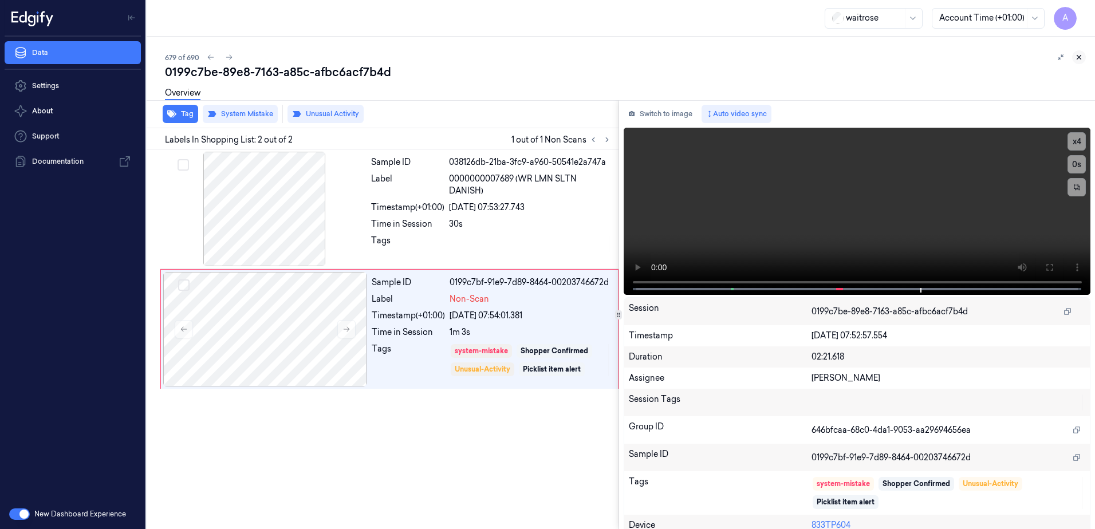
click at [1081, 55] on icon at bounding box center [1079, 57] width 8 height 8
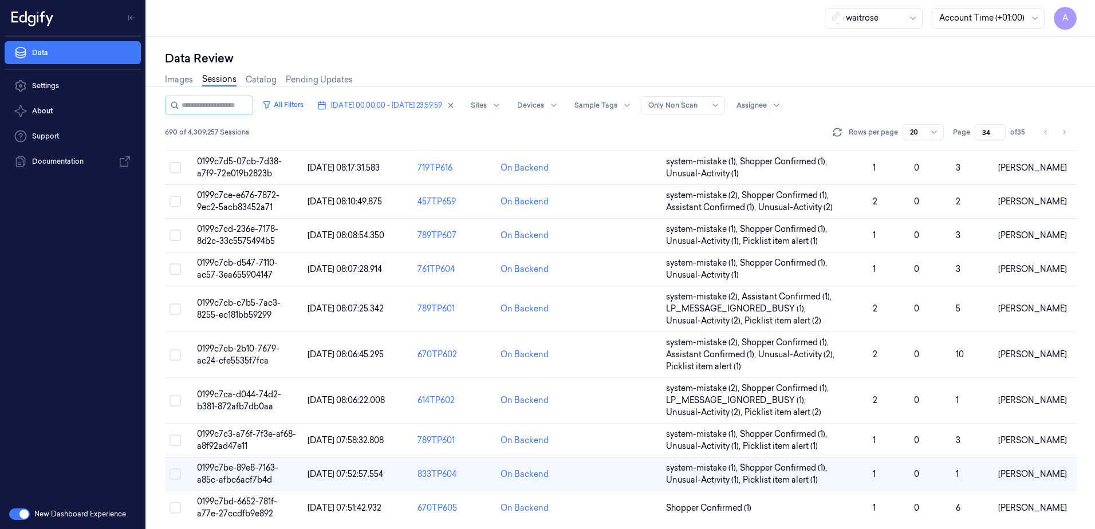
scroll to position [385, 0]
